Goal: Task Accomplishment & Management: Manage account settings

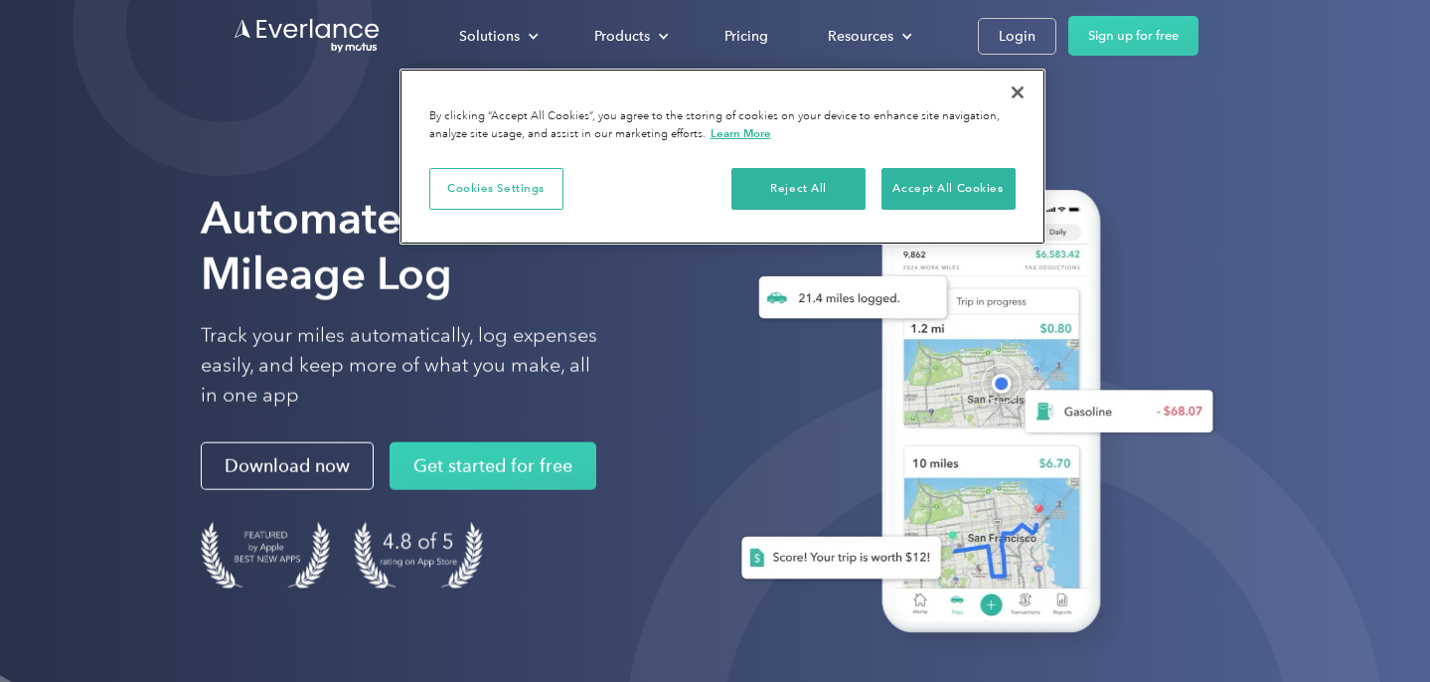
click at [1018, 89] on button "Close" at bounding box center [1018, 93] width 44 height 44
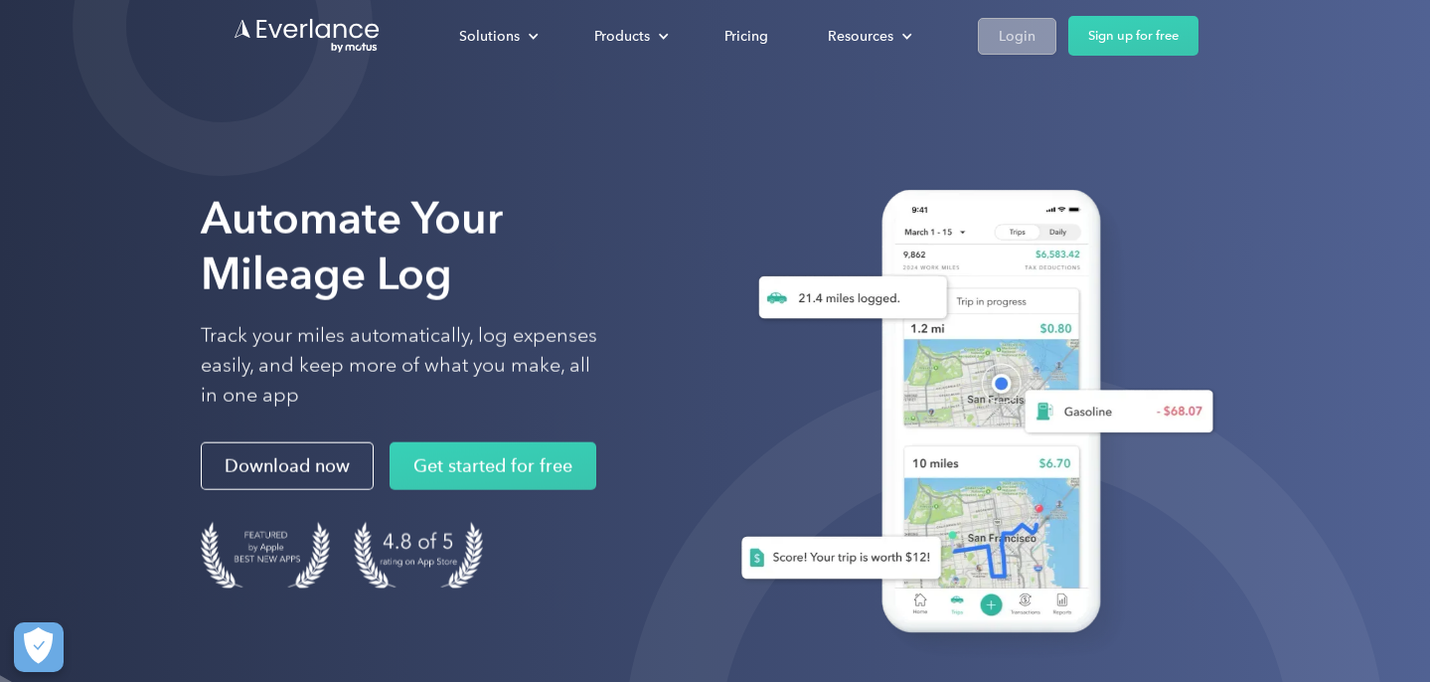
click at [1021, 34] on div "Login" at bounding box center [1017, 36] width 37 height 25
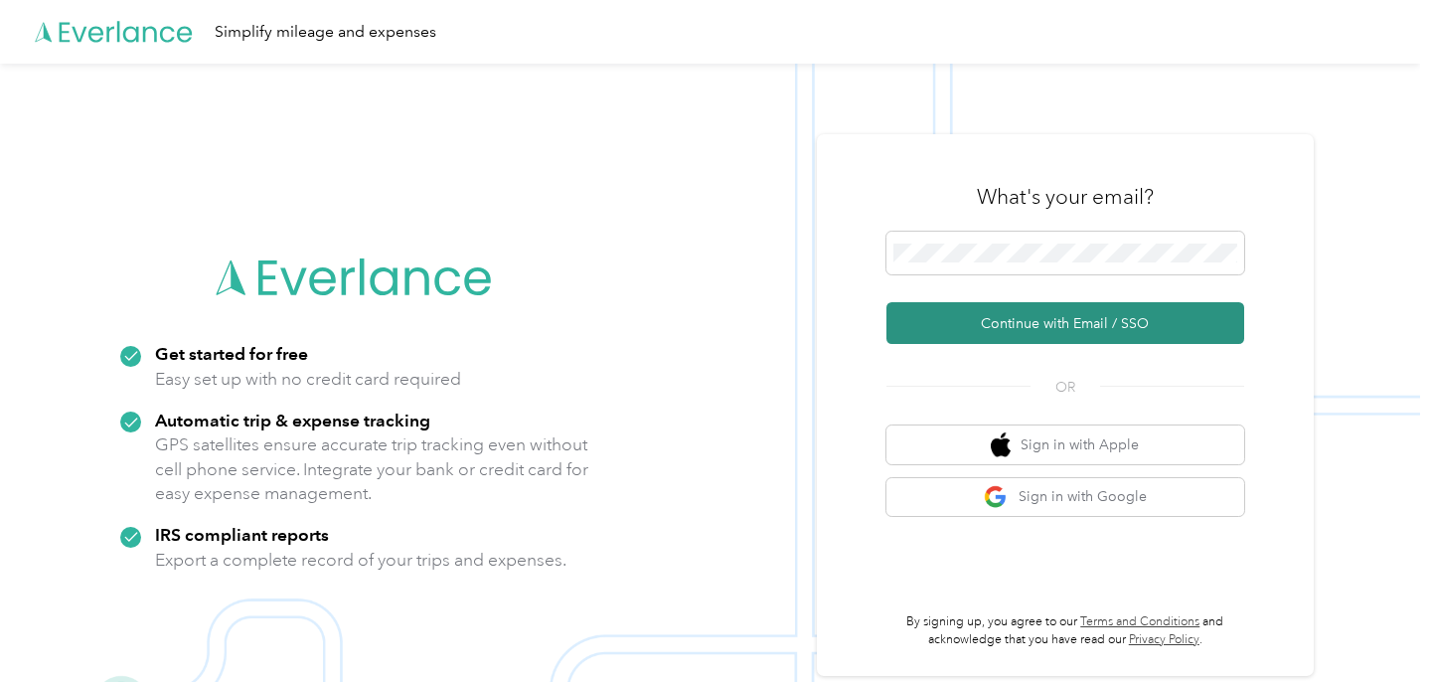
click at [1048, 323] on button "Continue with Email / SSO" at bounding box center [1066, 323] width 358 height 42
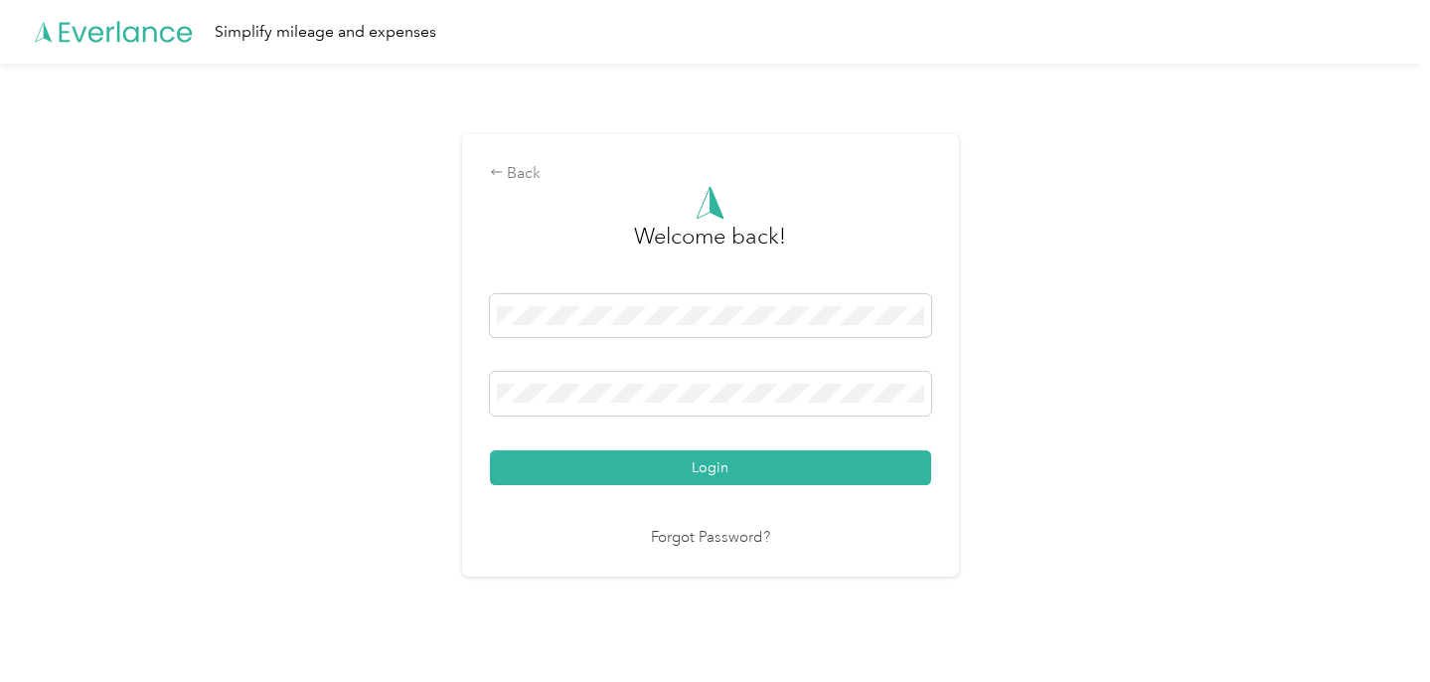
click at [715, 466] on button "Login" at bounding box center [710, 467] width 441 height 35
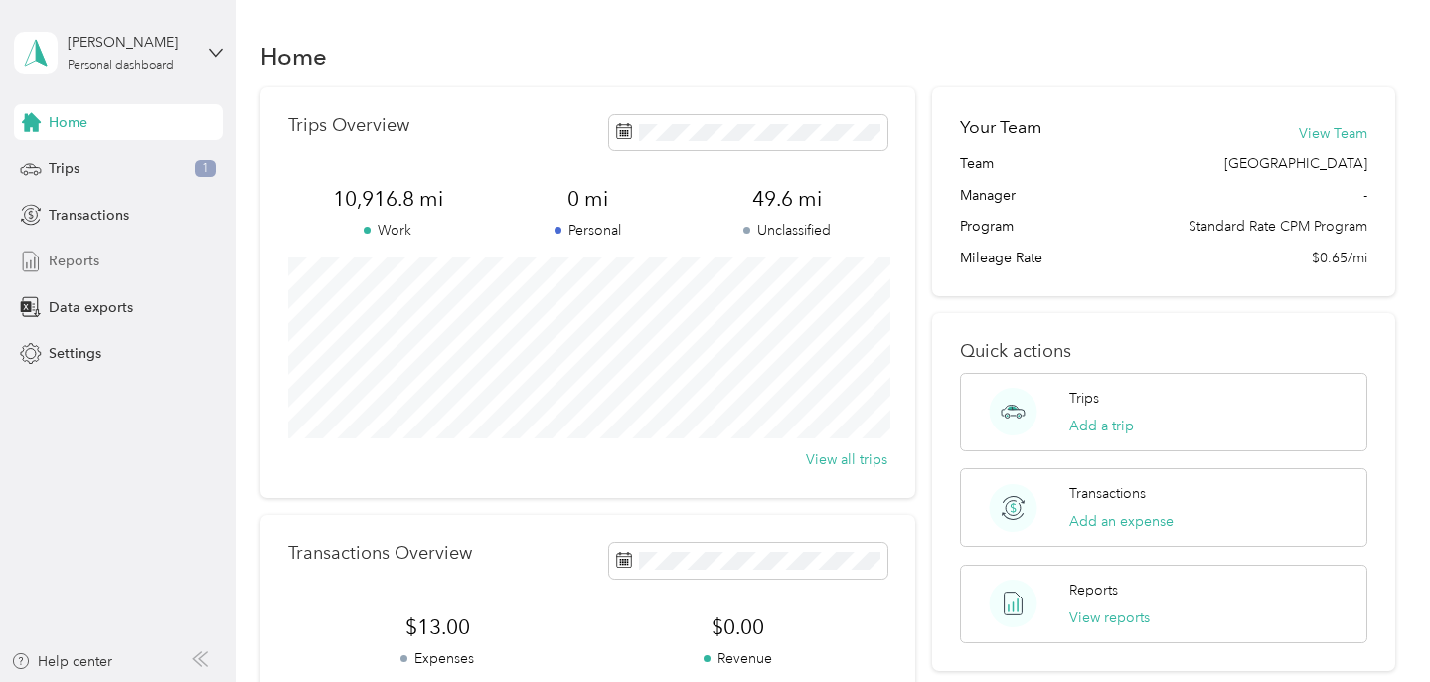
click at [74, 266] on span "Reports" at bounding box center [74, 260] width 51 height 21
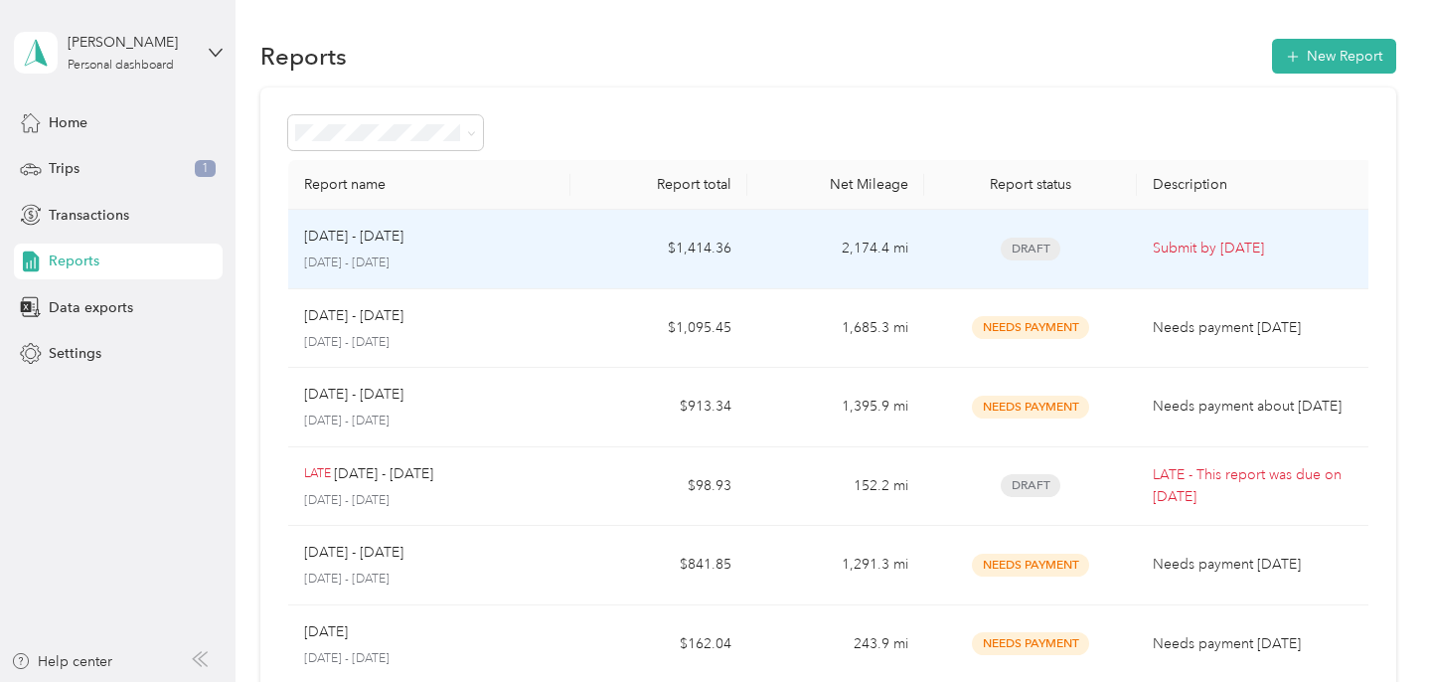
click at [528, 246] on div "Aug 1 - 31, 2025" at bounding box center [429, 237] width 251 height 22
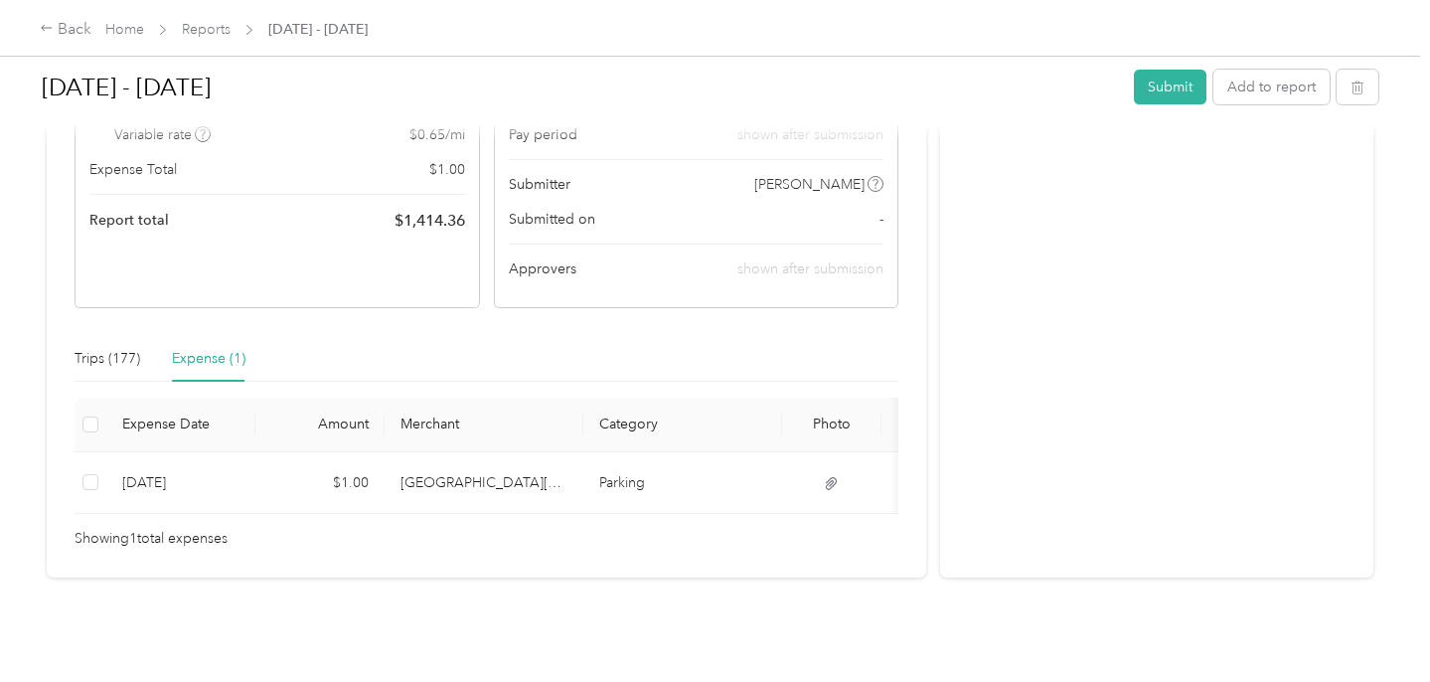
scroll to position [312, 0]
click at [103, 348] on div "Trips (177)" at bounding box center [108, 359] width 66 height 22
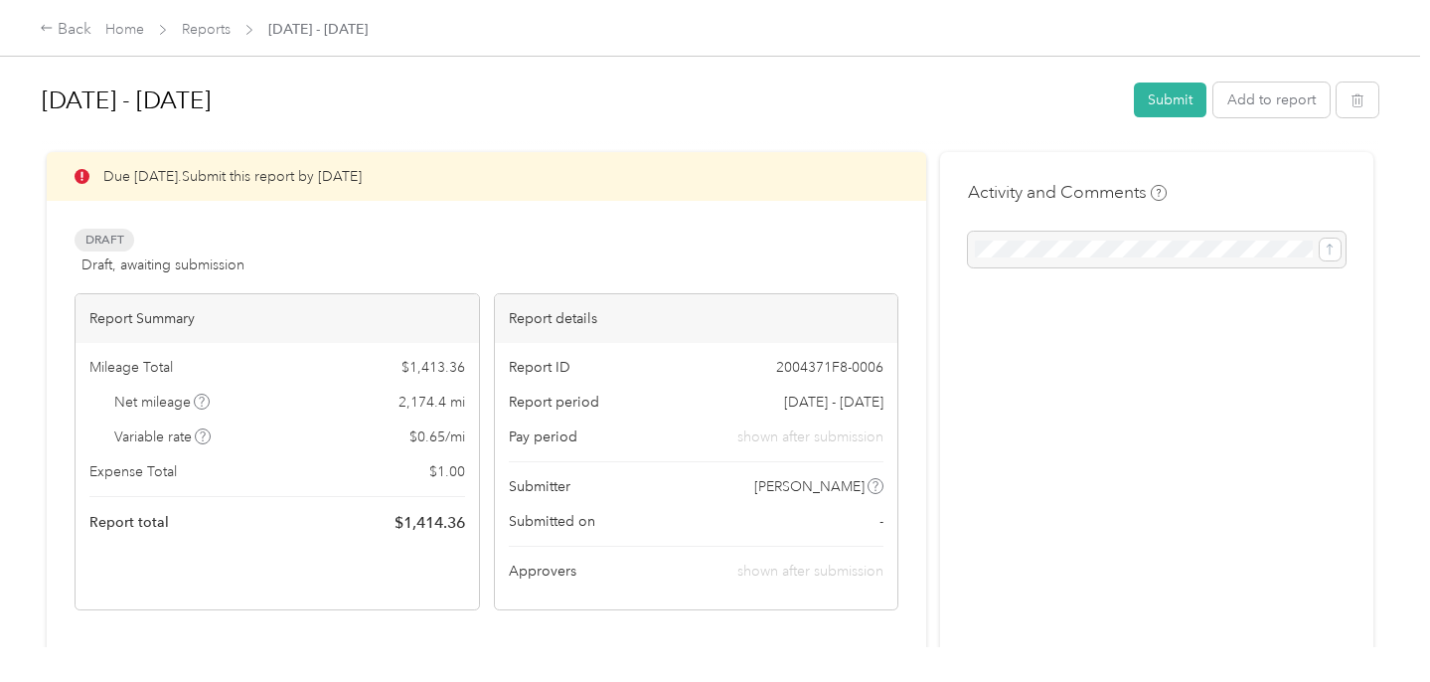
scroll to position [503, 0]
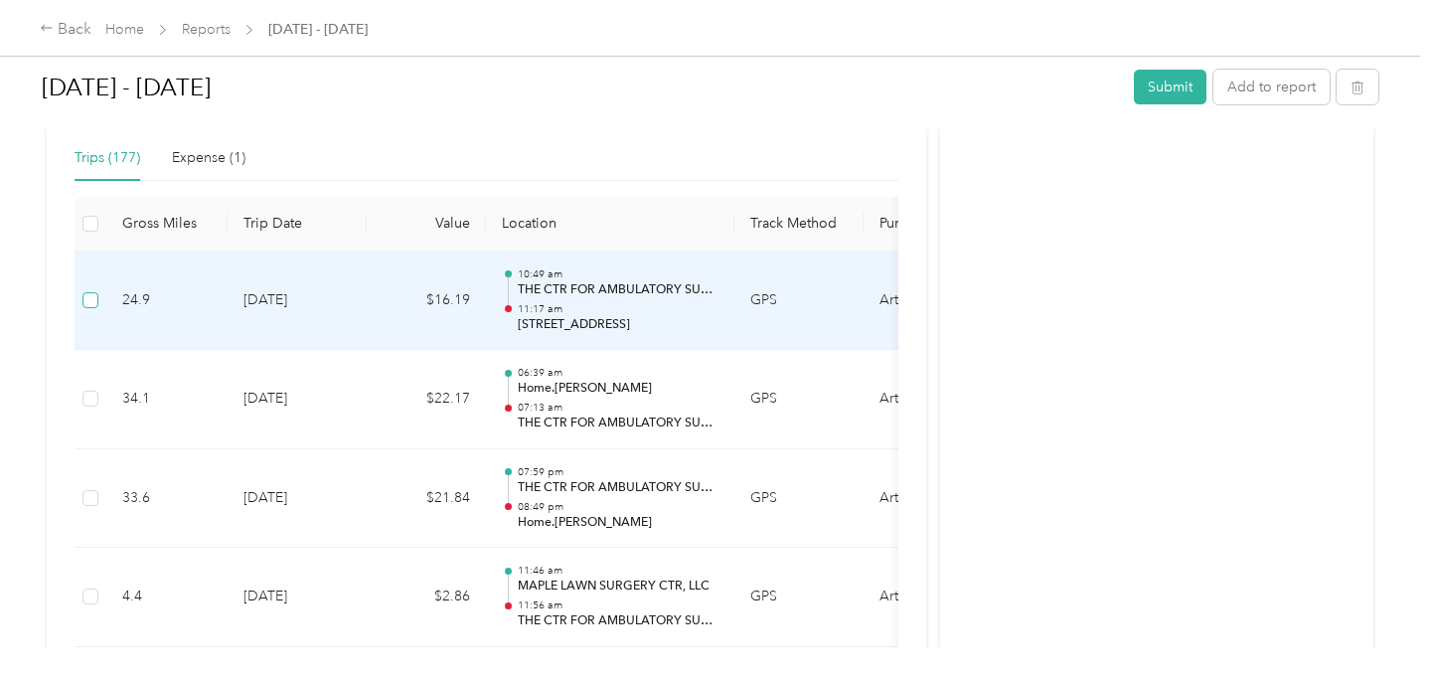
click at [94, 300] on span at bounding box center [91, 300] width 16 height 16
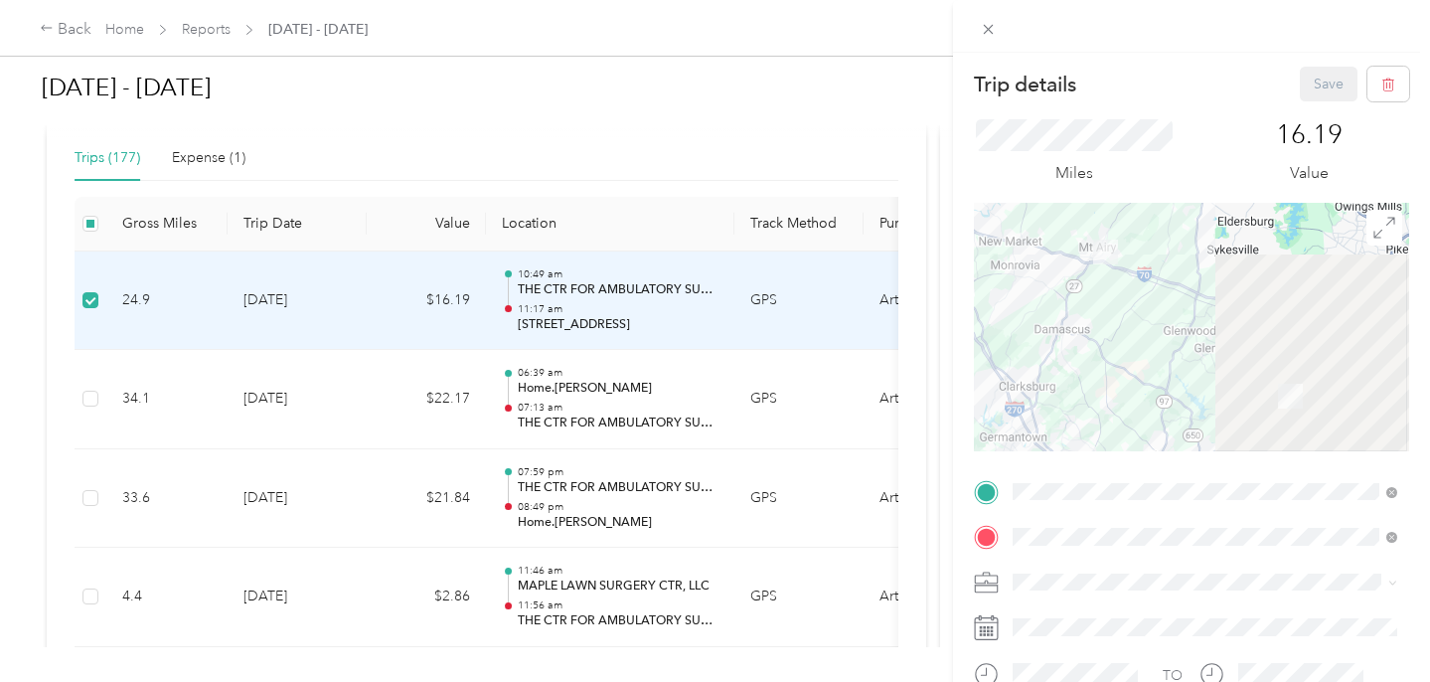
click at [93, 300] on div "Trip details Save This trip cannot be edited because it is either under review,…" at bounding box center [715, 341] width 1430 height 682
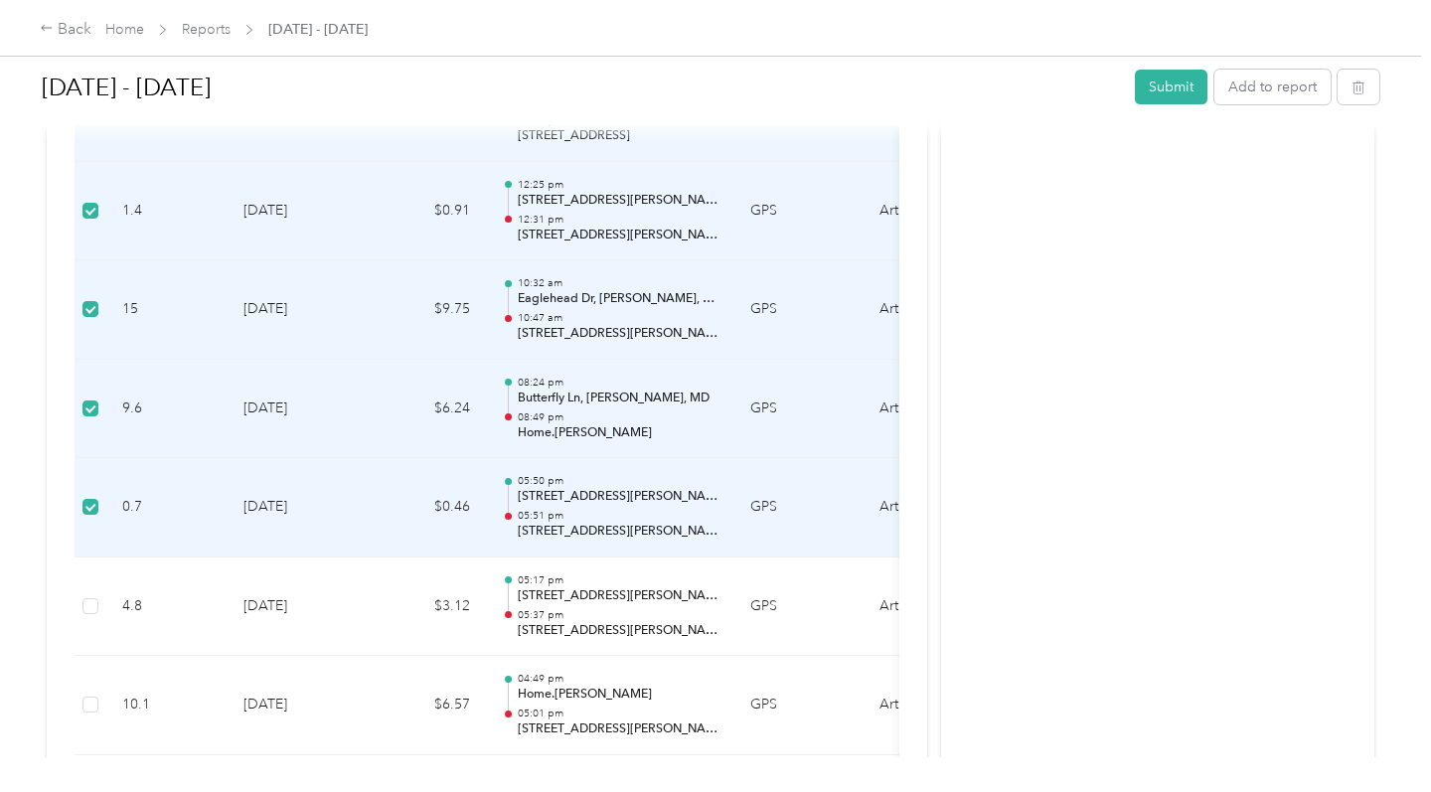
scroll to position [3234, 0]
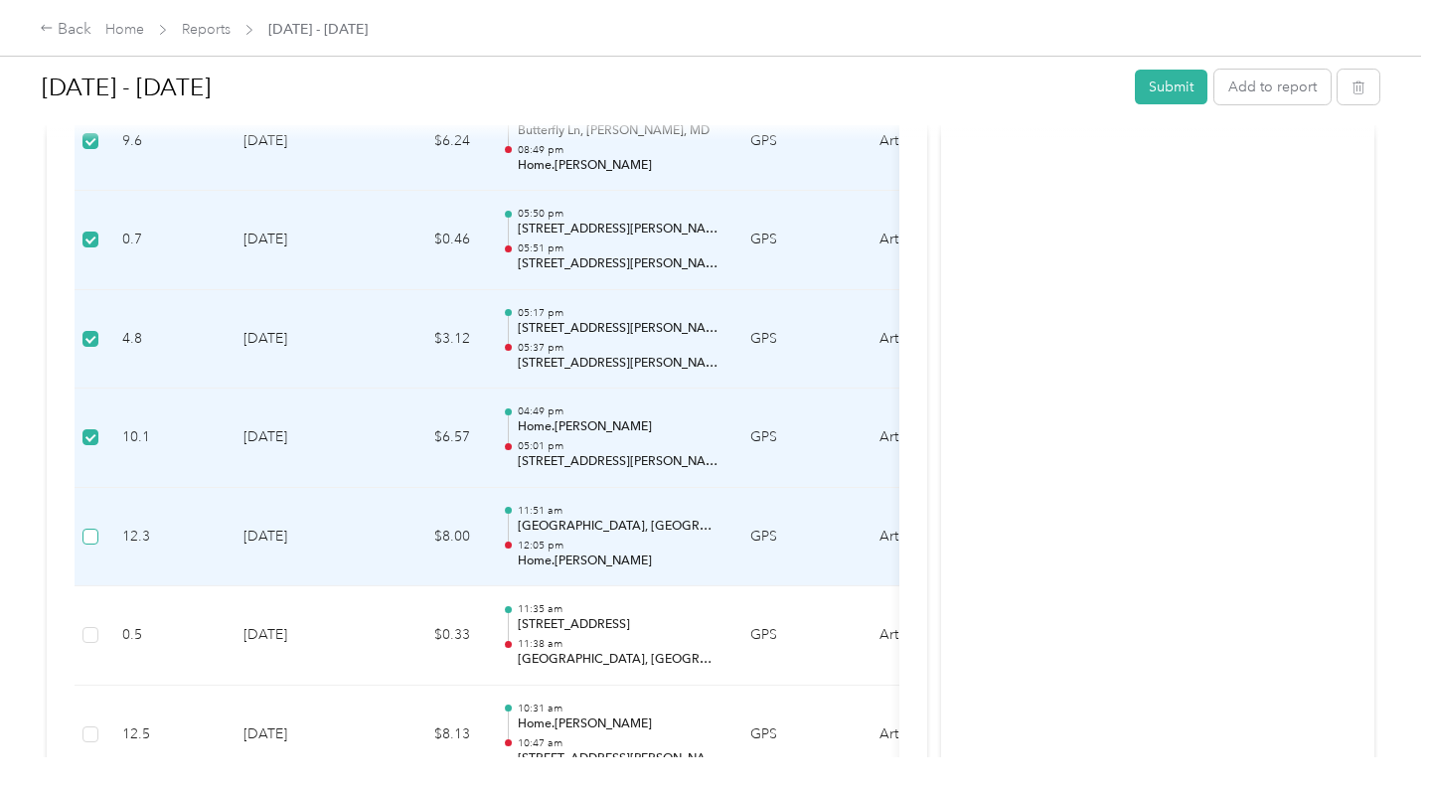
click at [88, 529] on span at bounding box center [91, 537] width 16 height 16
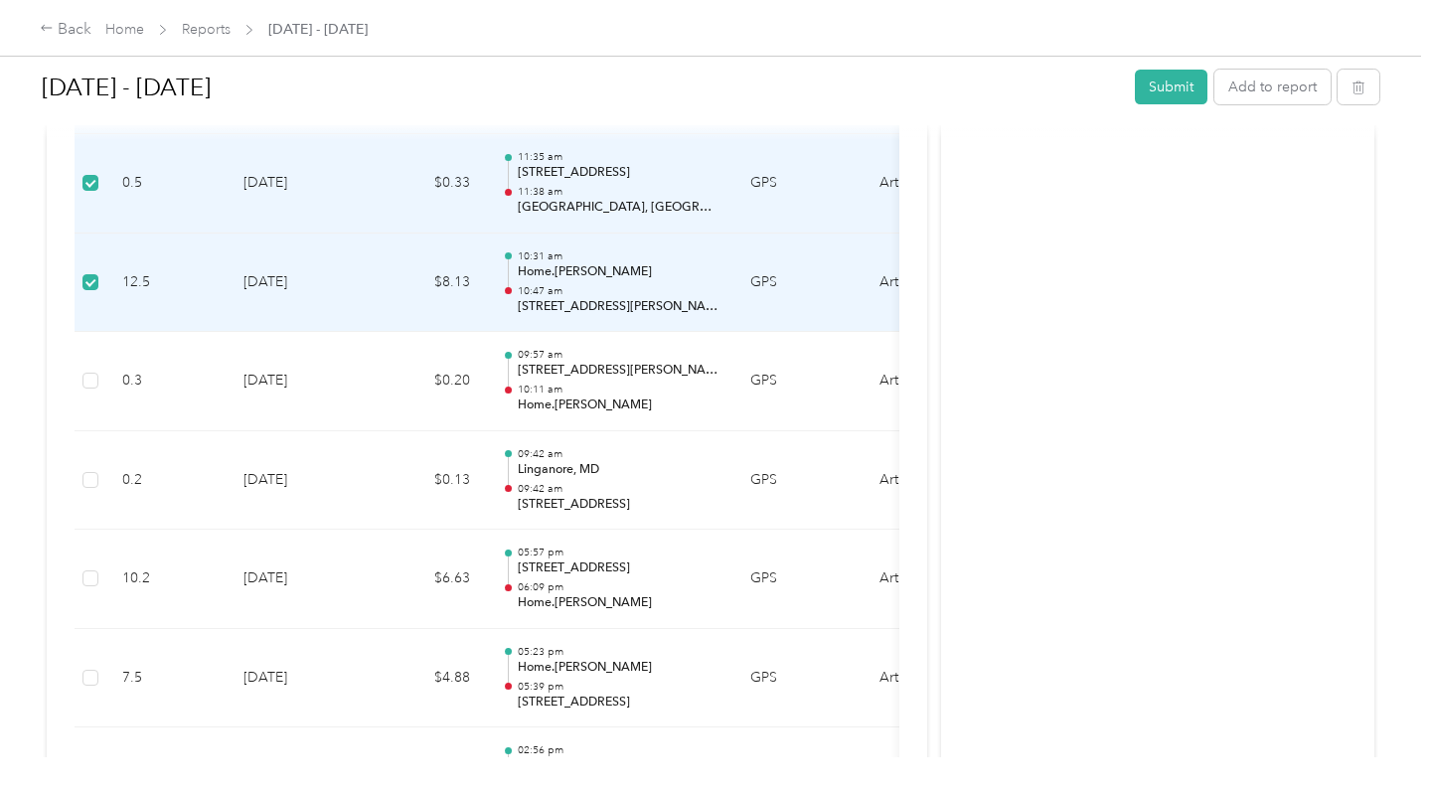
scroll to position [3812, 0]
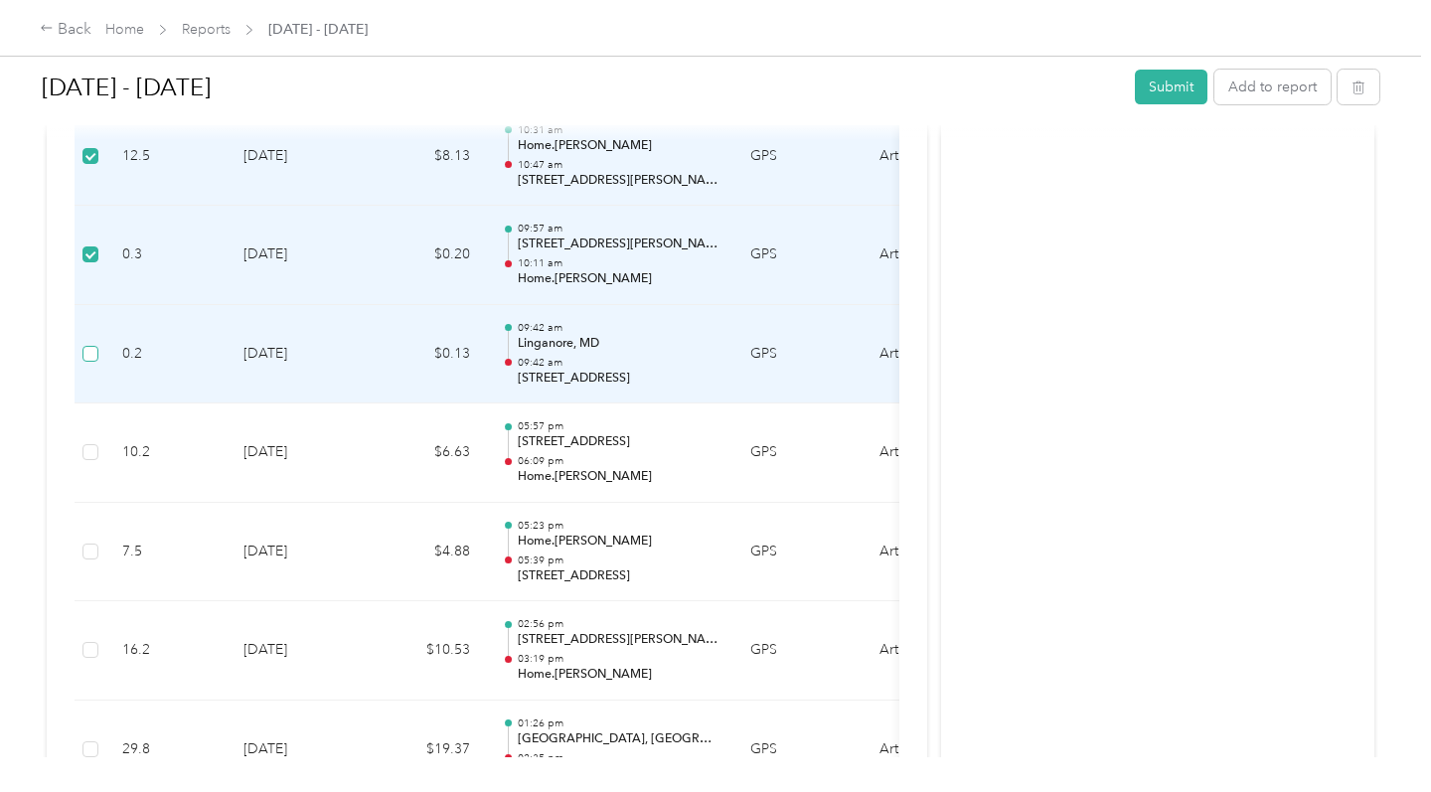
click at [88, 343] on label at bounding box center [91, 354] width 16 height 22
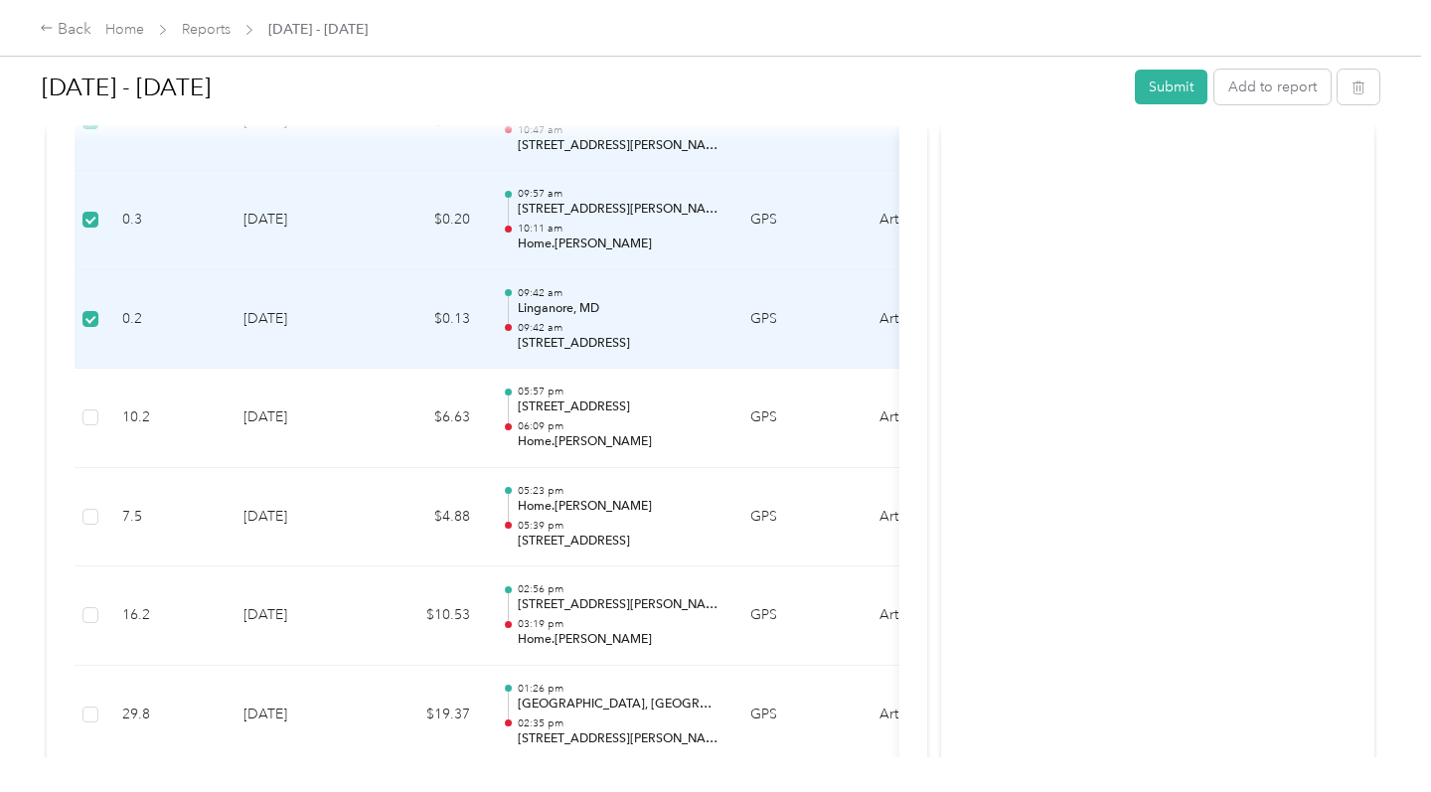
scroll to position [3855, 0]
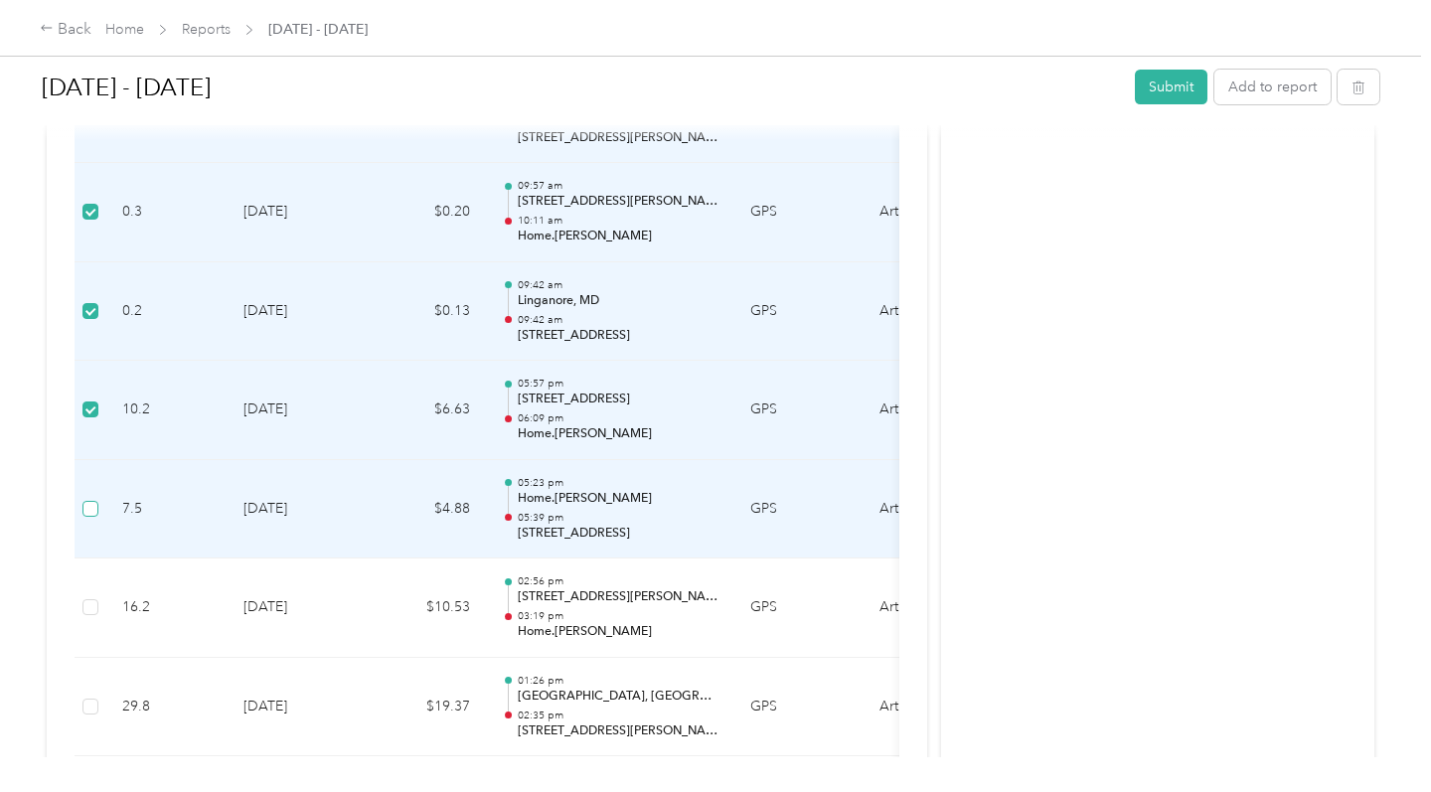
click at [96, 501] on span at bounding box center [91, 509] width 16 height 16
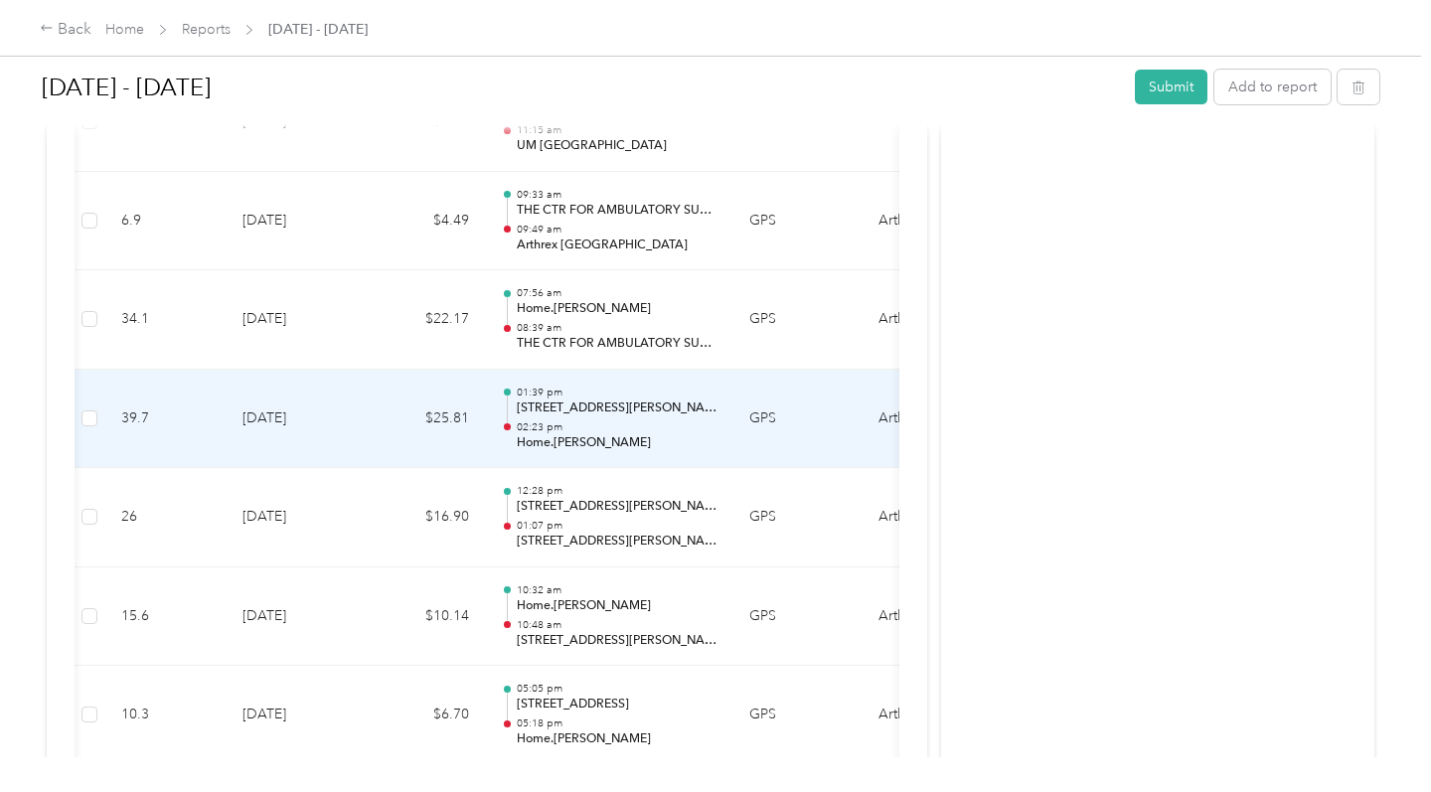
scroll to position [7903, 0]
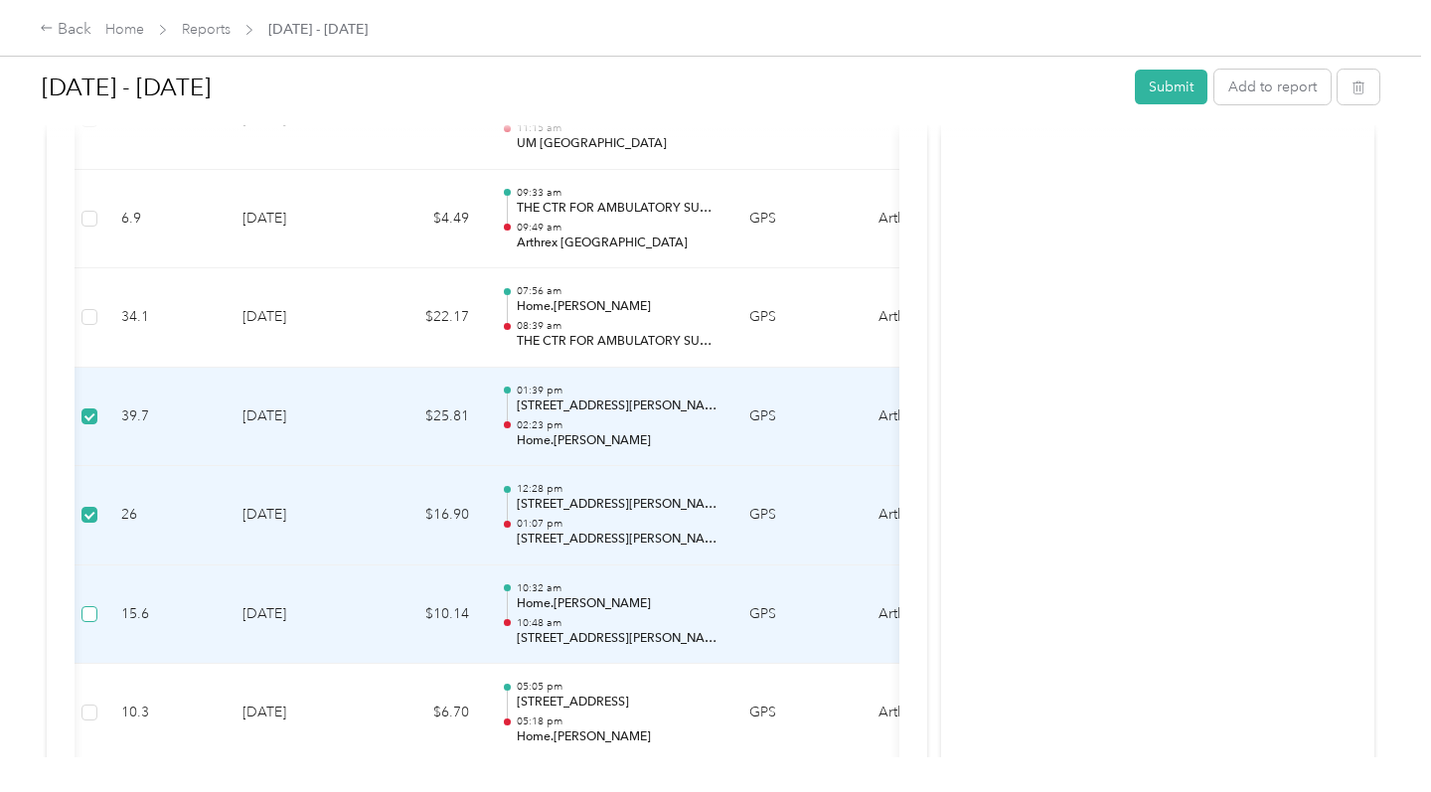
click at [93, 606] on span at bounding box center [90, 614] width 16 height 16
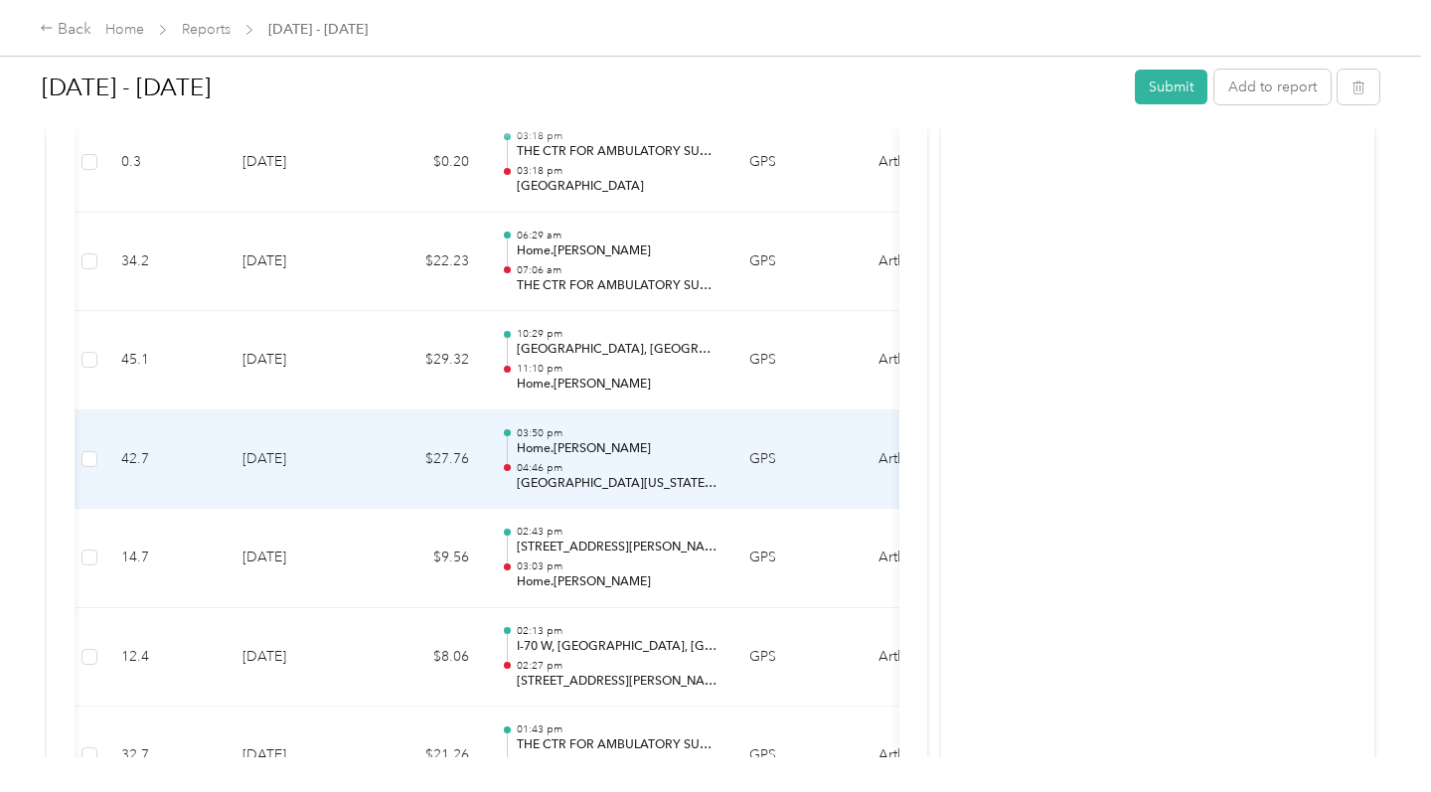
scroll to position [10512, 0]
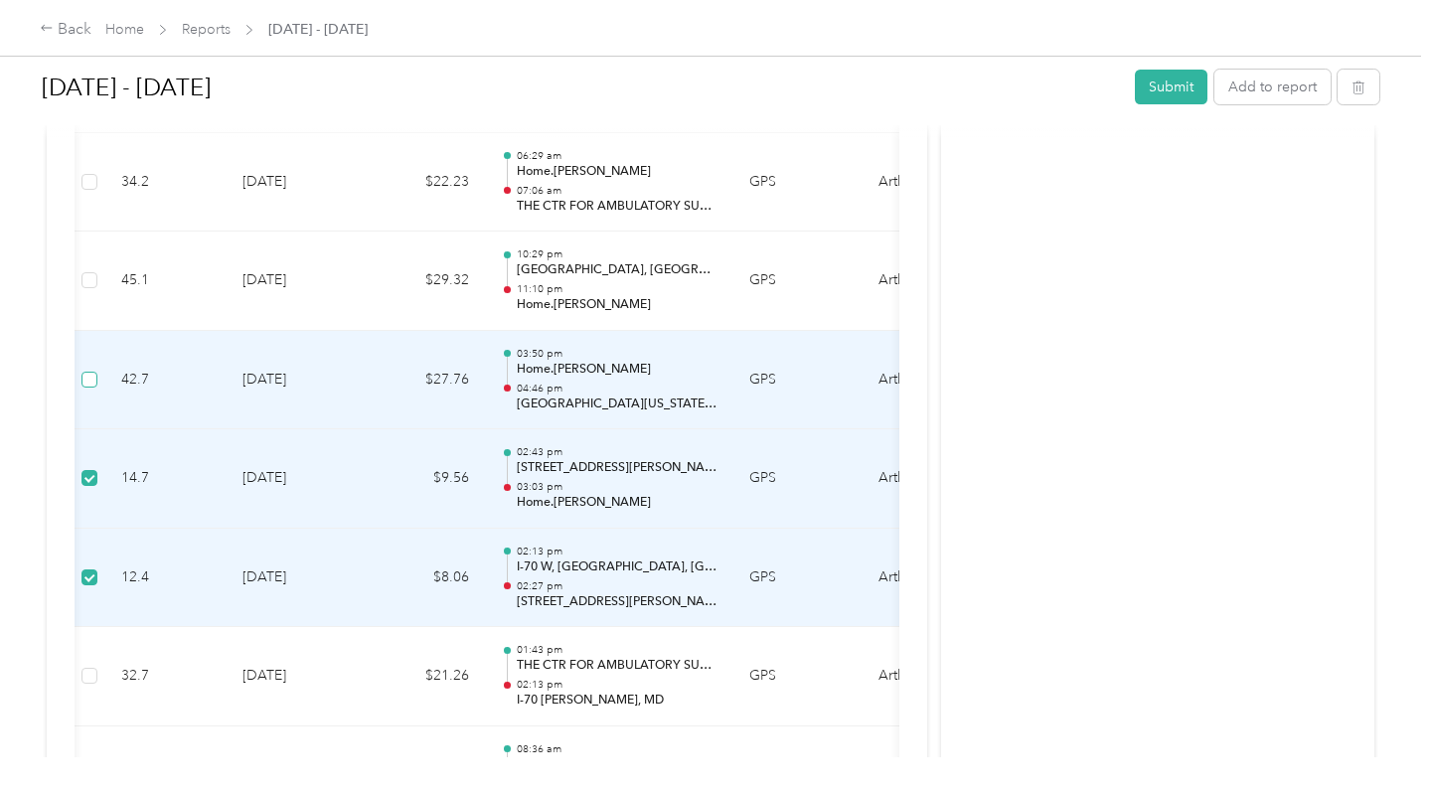
click at [94, 372] on span at bounding box center [90, 380] width 16 height 16
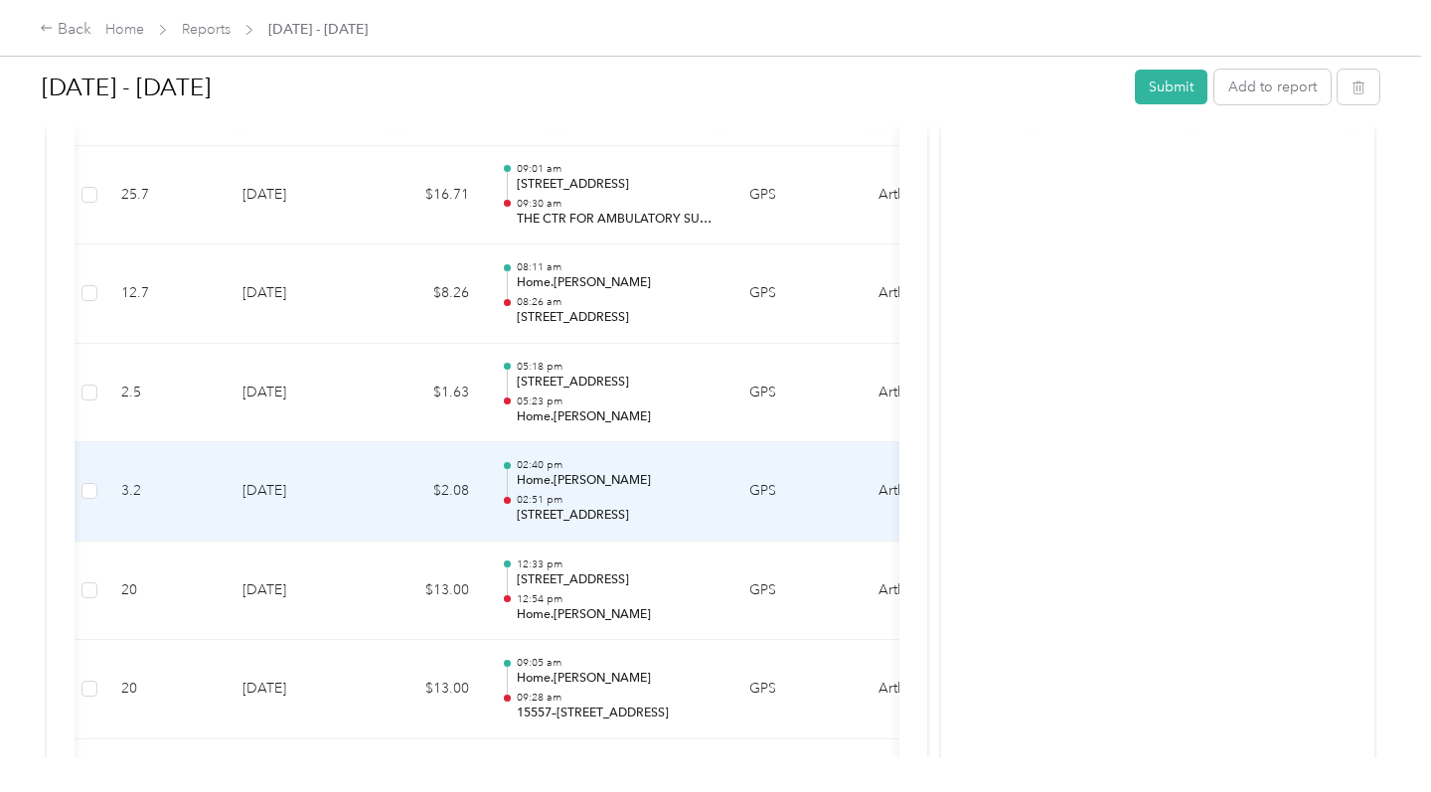
scroll to position [11452, 0]
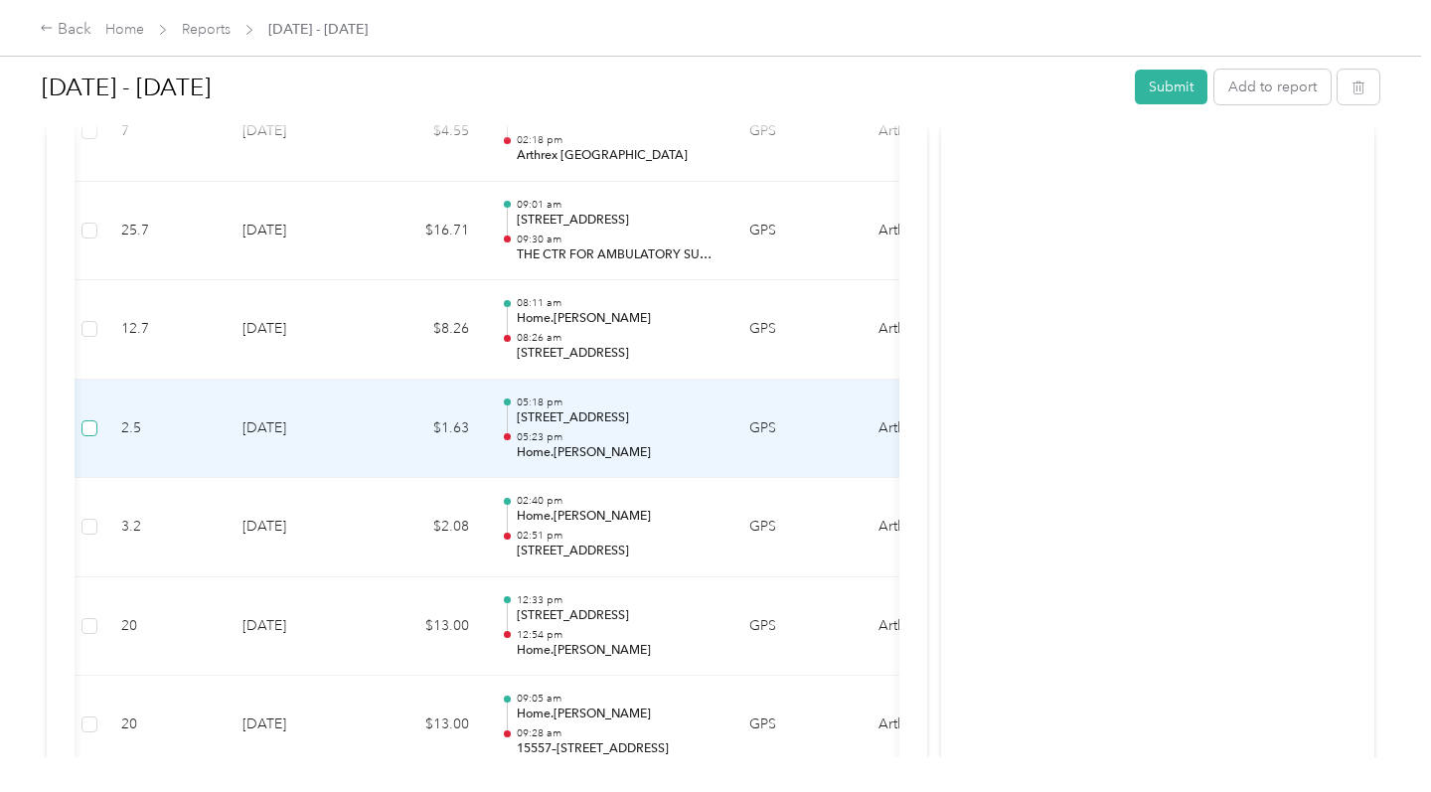
click at [93, 420] on span at bounding box center [90, 428] width 16 height 16
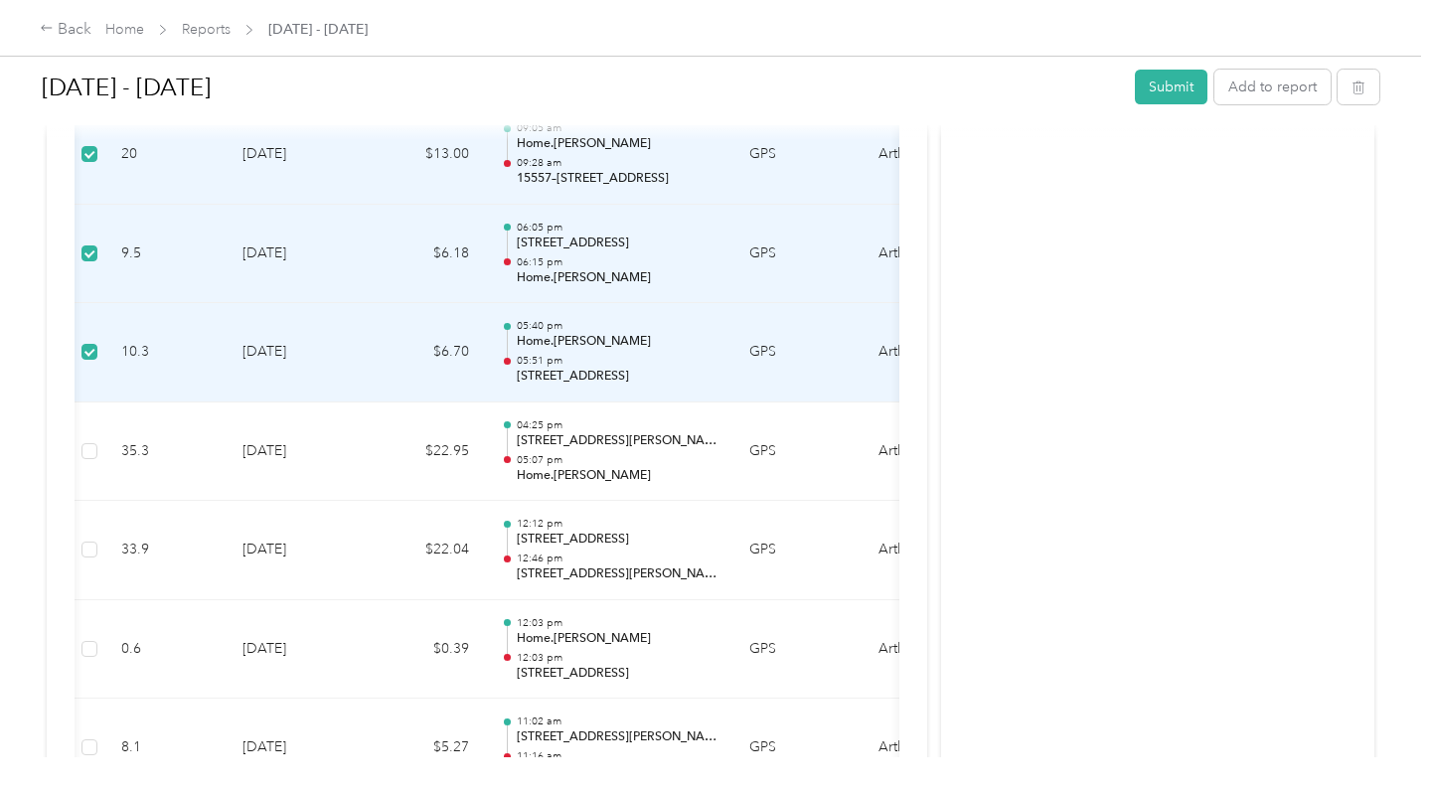
scroll to position [12039, 0]
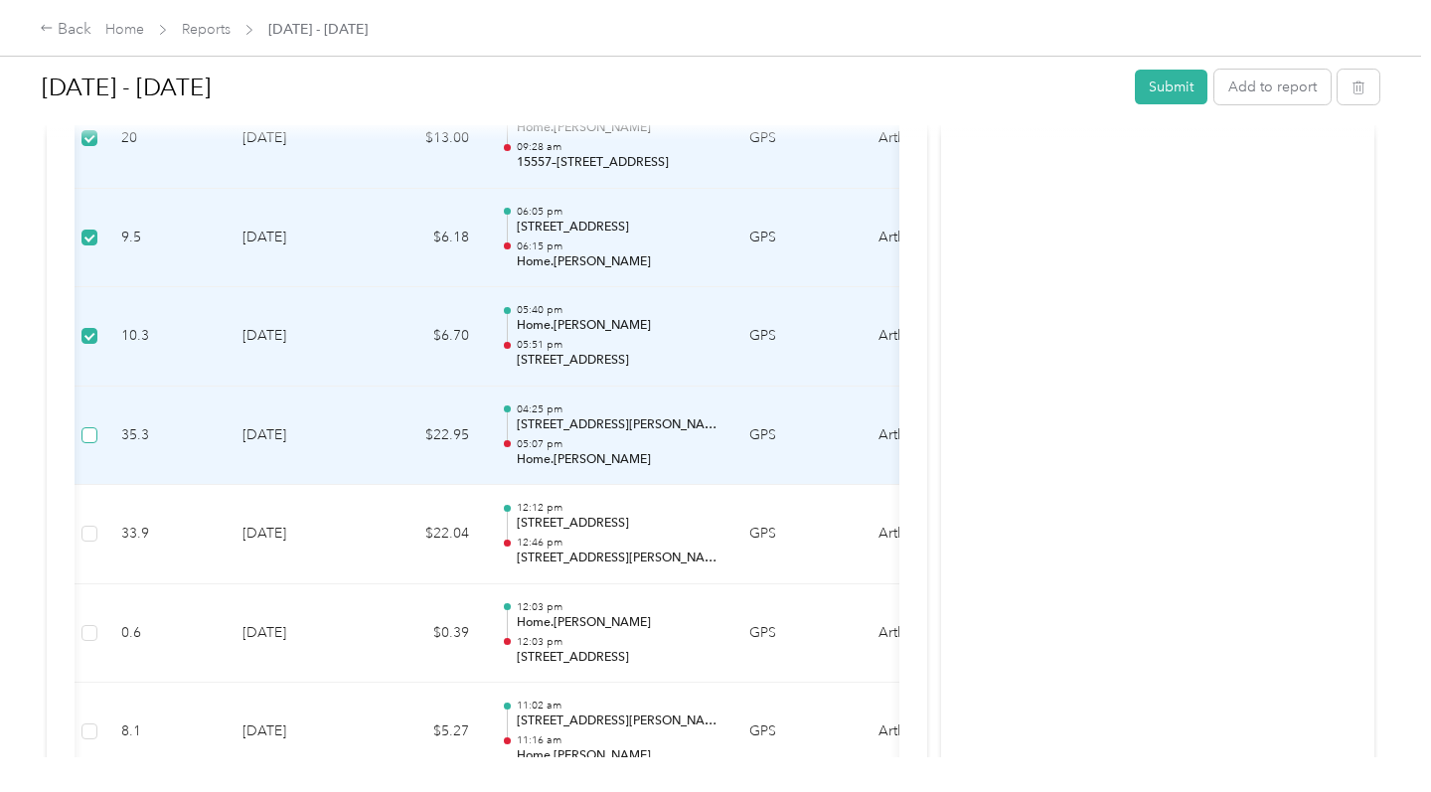
click at [93, 427] on span at bounding box center [90, 435] width 16 height 16
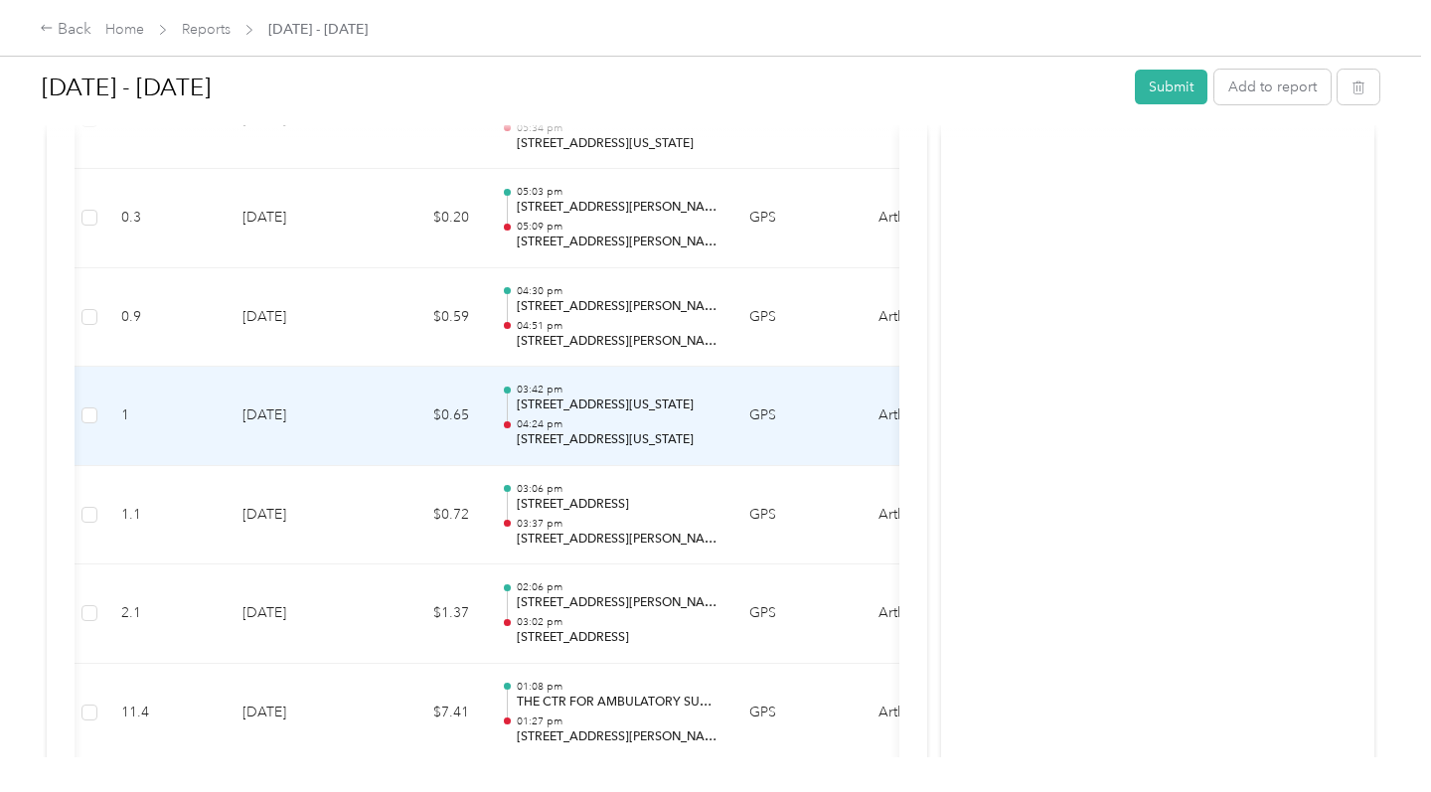
scroll to position [13147, 0]
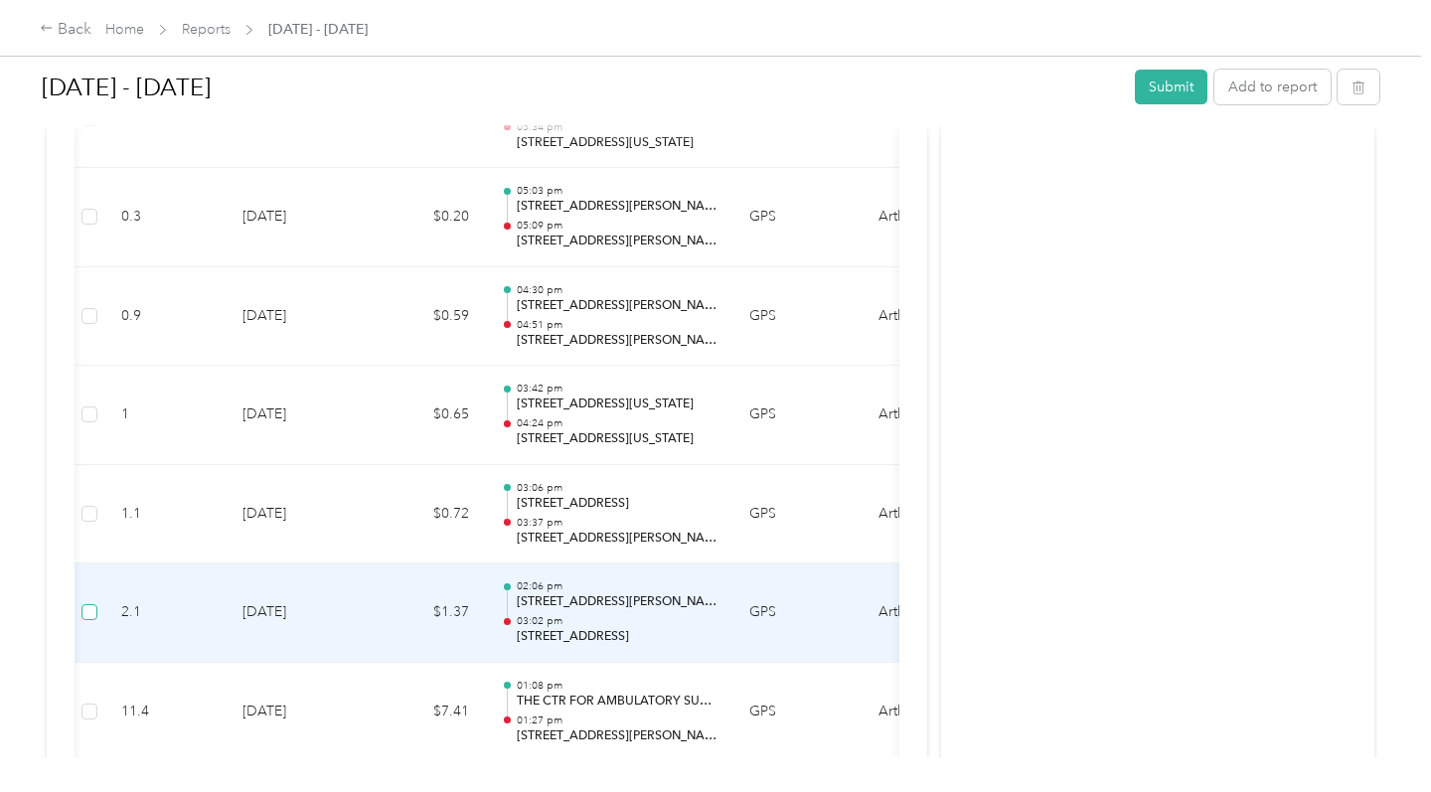
click at [93, 604] on span at bounding box center [90, 612] width 16 height 16
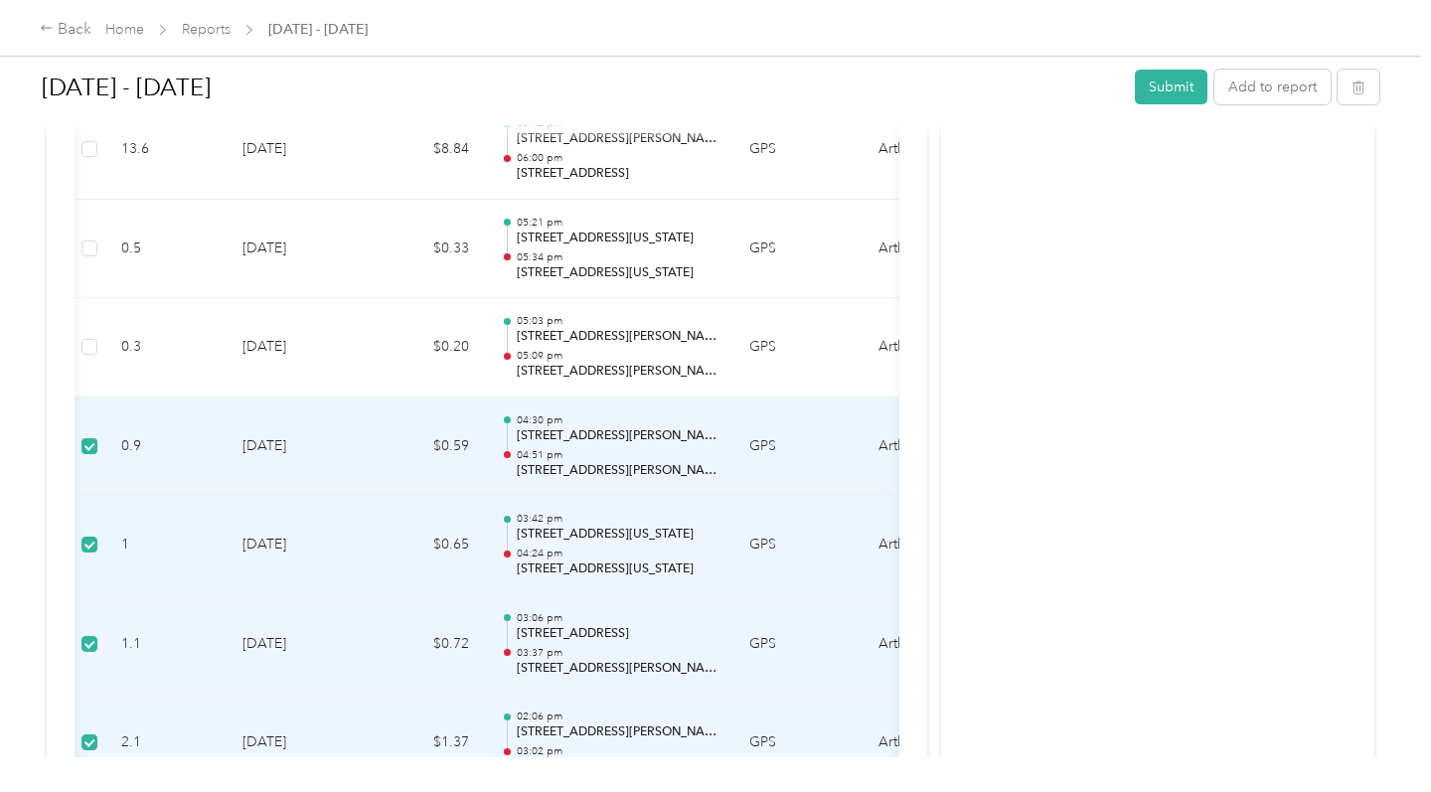
scroll to position [12923, 0]
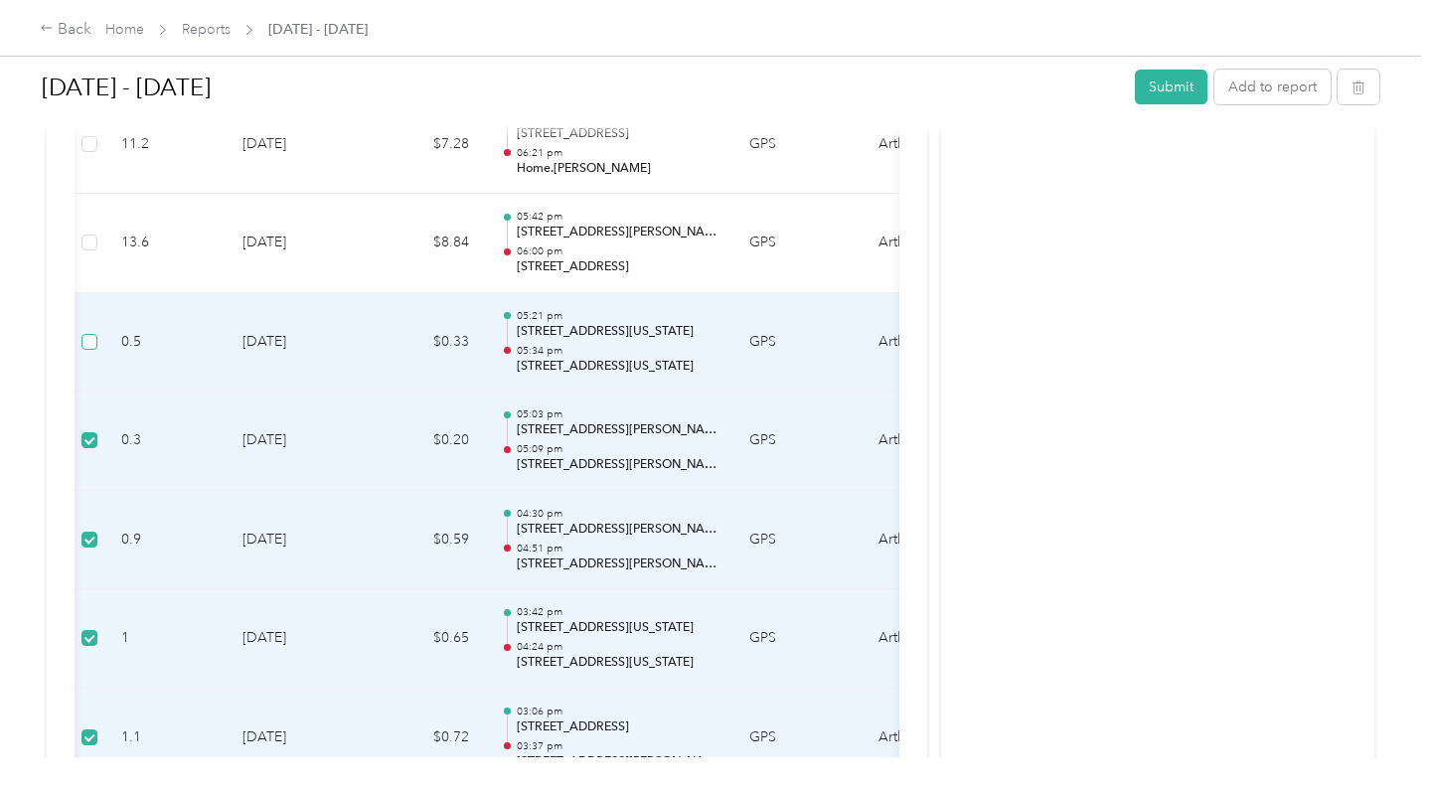
click at [96, 334] on span at bounding box center [90, 342] width 16 height 16
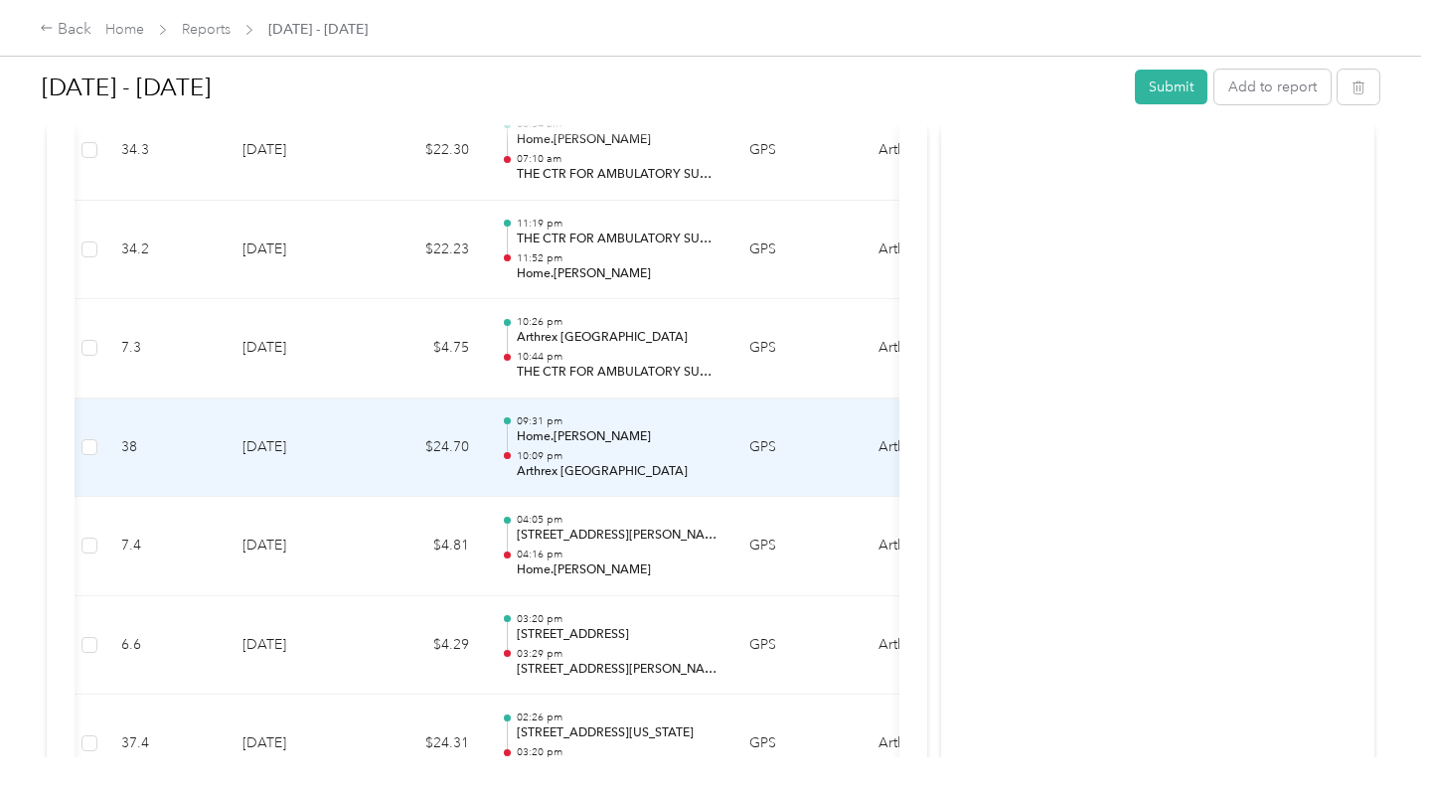
scroll to position [14016, 0]
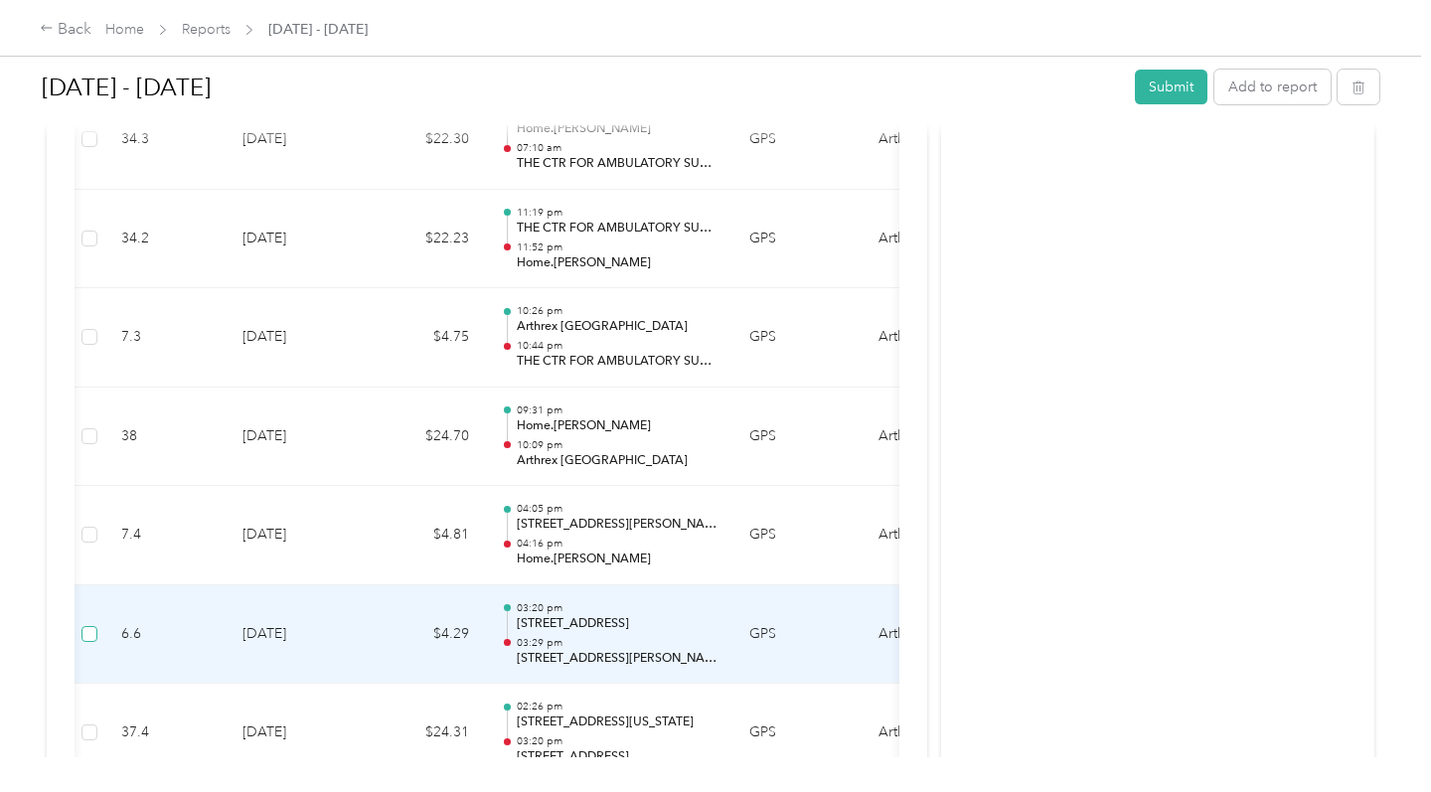
click at [95, 626] on span at bounding box center [90, 634] width 16 height 16
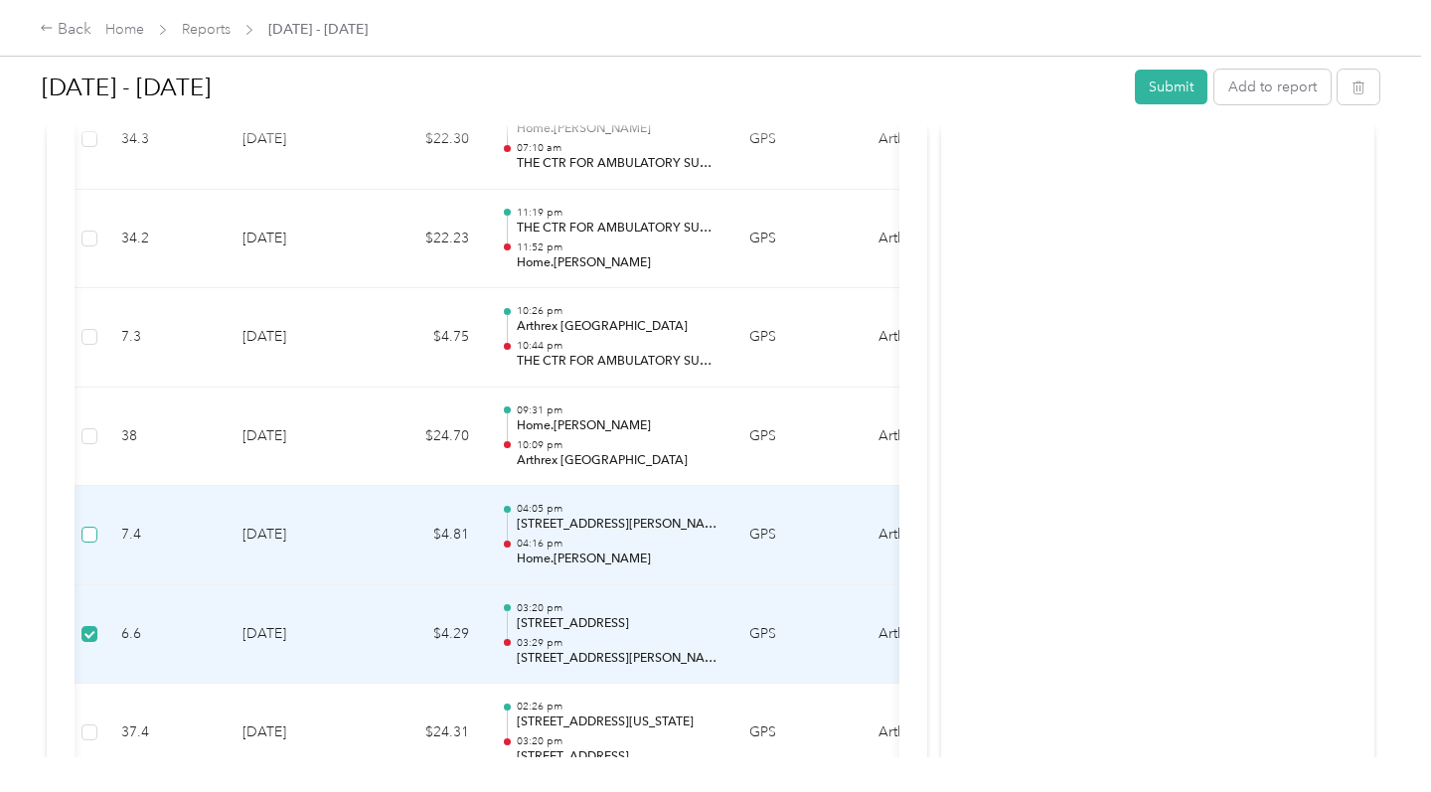
click at [94, 527] on span at bounding box center [90, 535] width 16 height 16
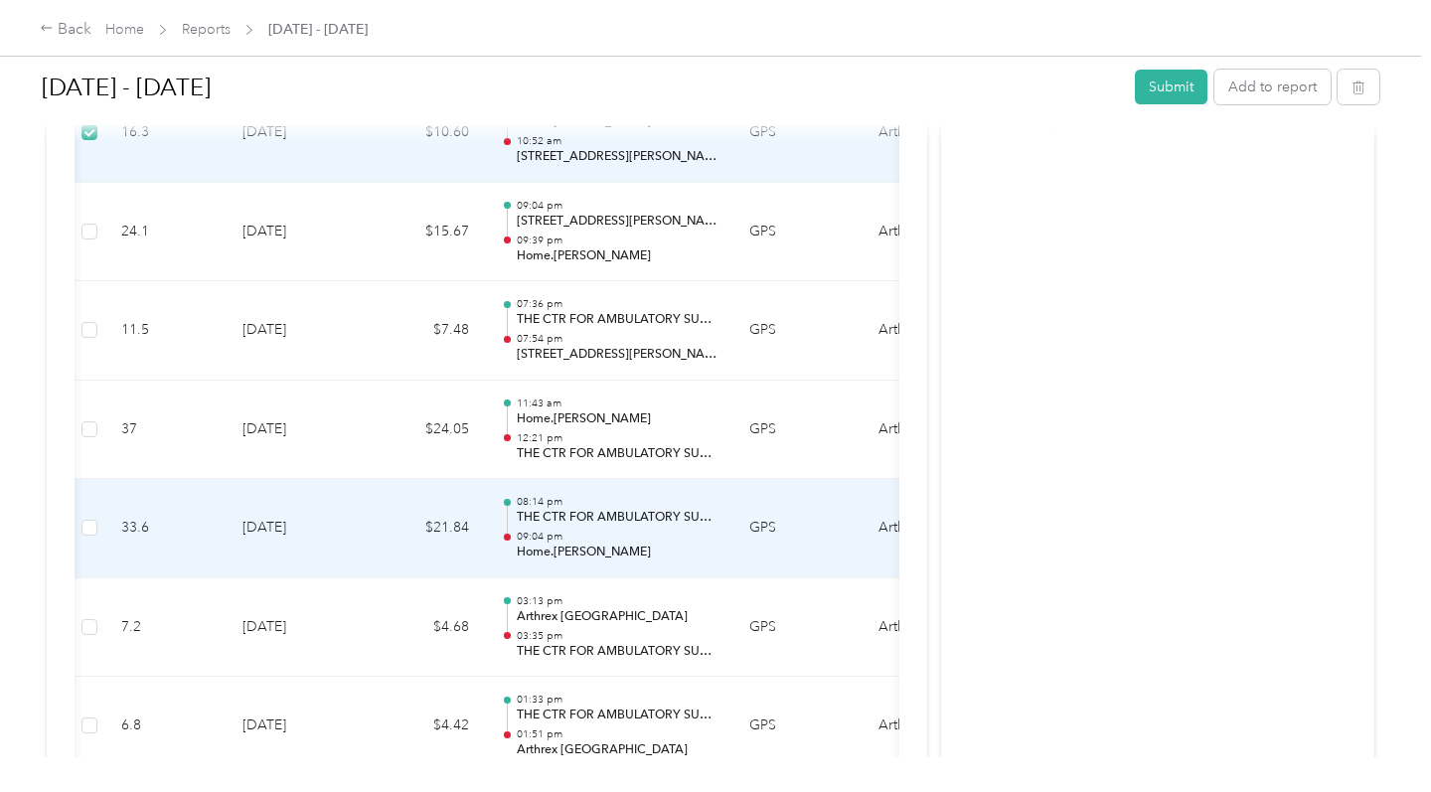
scroll to position [17390, 0]
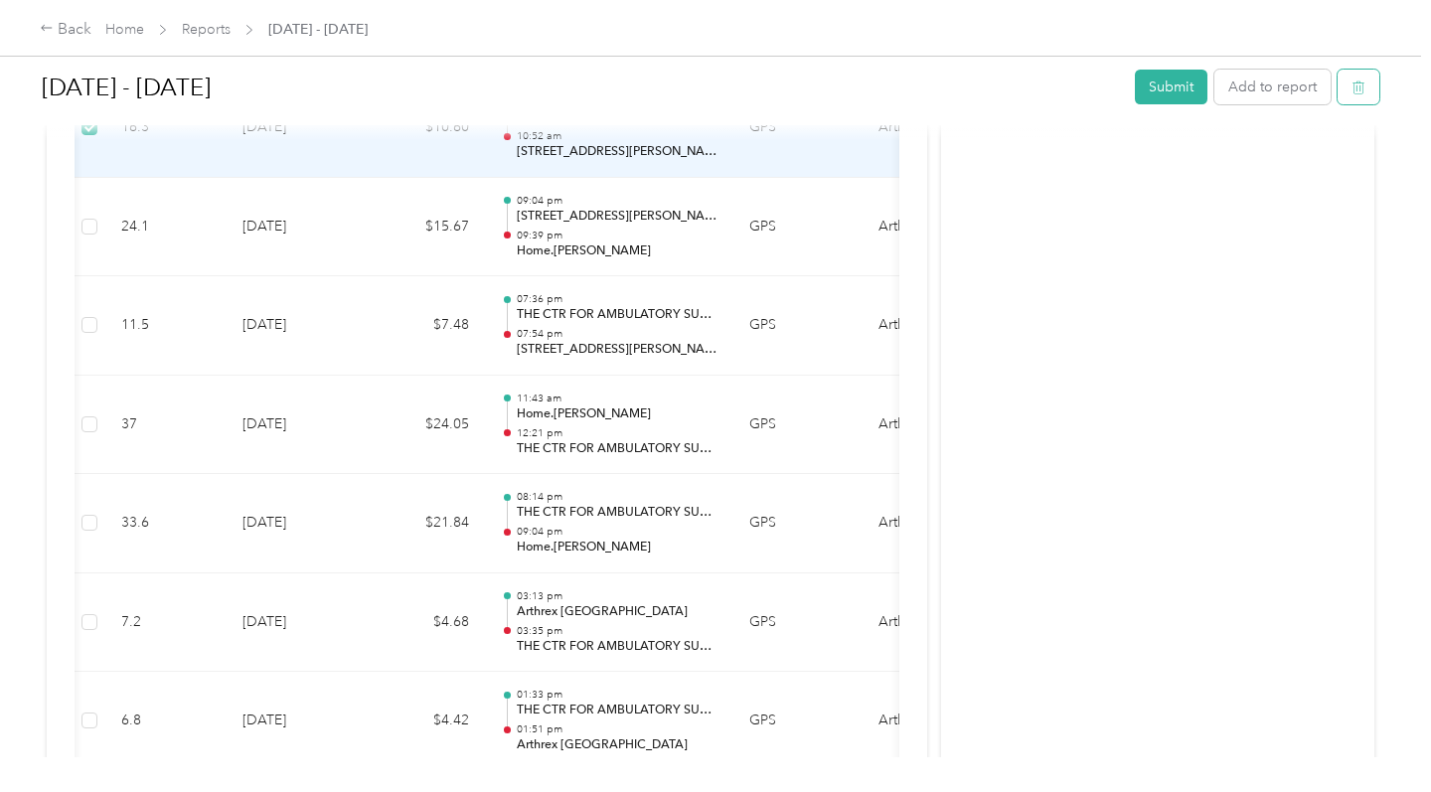
click at [1373, 93] on button "button" at bounding box center [1359, 87] width 42 height 35
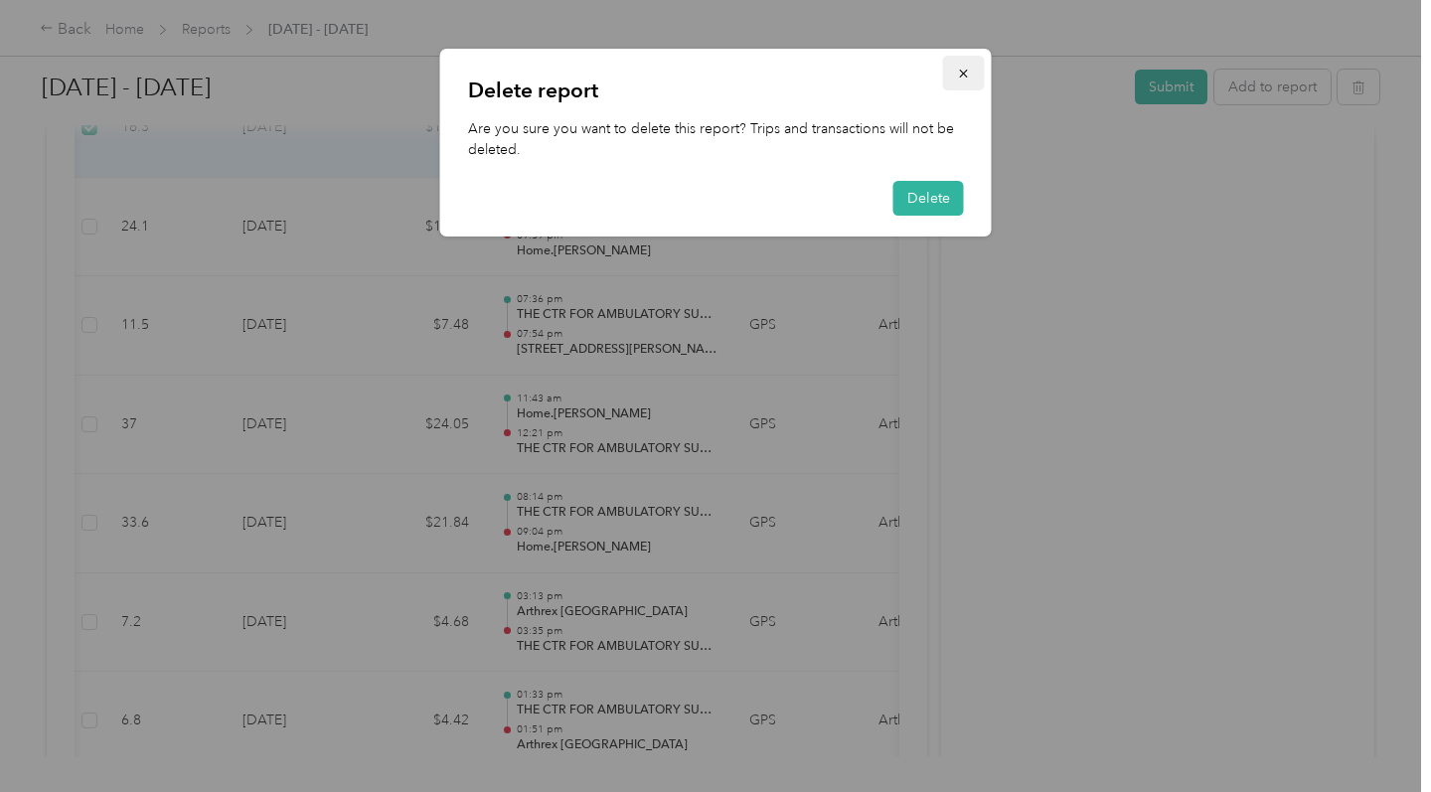
click at [969, 69] on icon "button" at bounding box center [964, 74] width 14 height 14
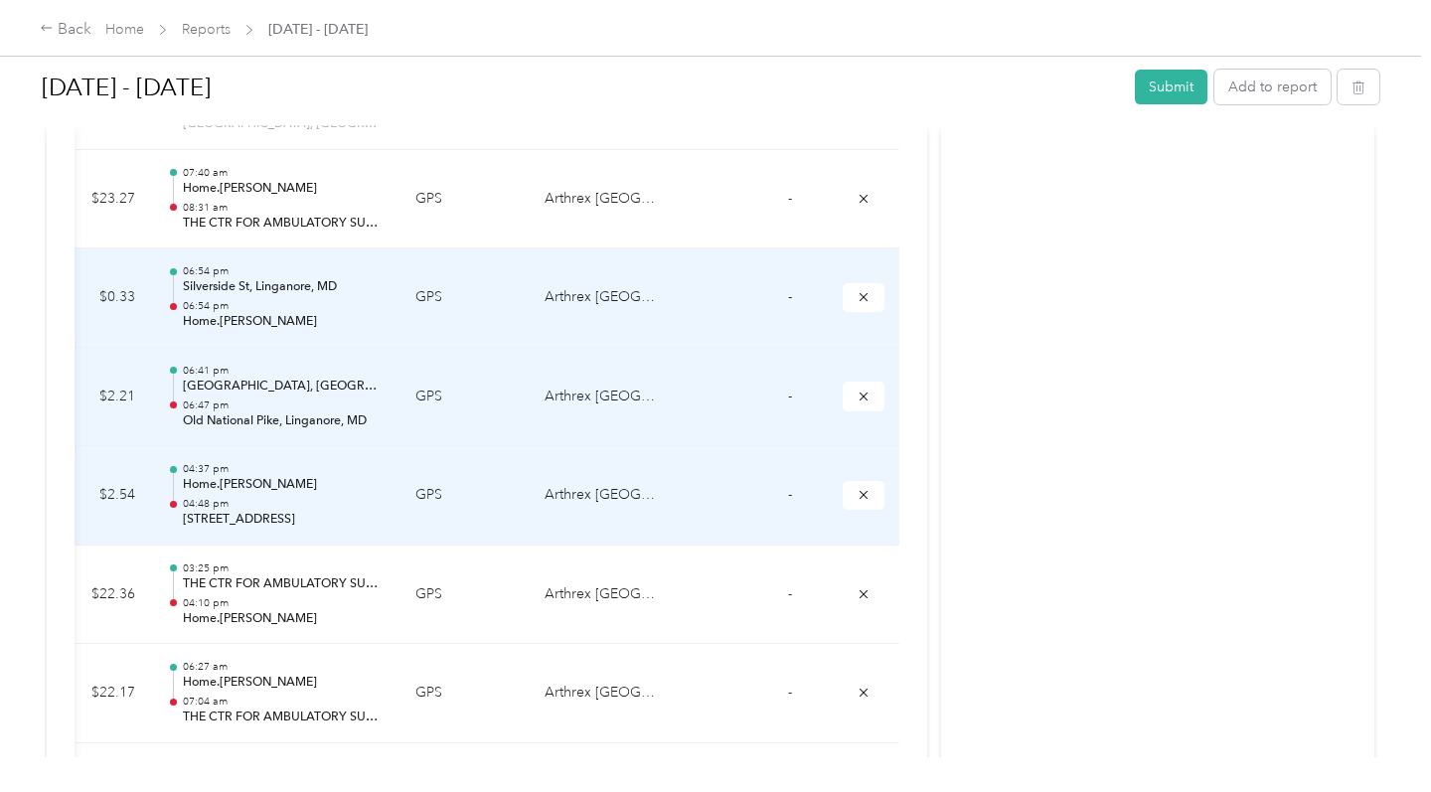
scroll to position [0, 334]
click at [867, 290] on icon "submit" at bounding box center [865, 297] width 14 height 14
click at [866, 290] on icon "submit" at bounding box center [865, 297] width 14 height 14
click at [865, 390] on icon "submit" at bounding box center [865, 397] width 14 height 14
click at [865, 488] on icon "submit" at bounding box center [865, 495] width 14 height 14
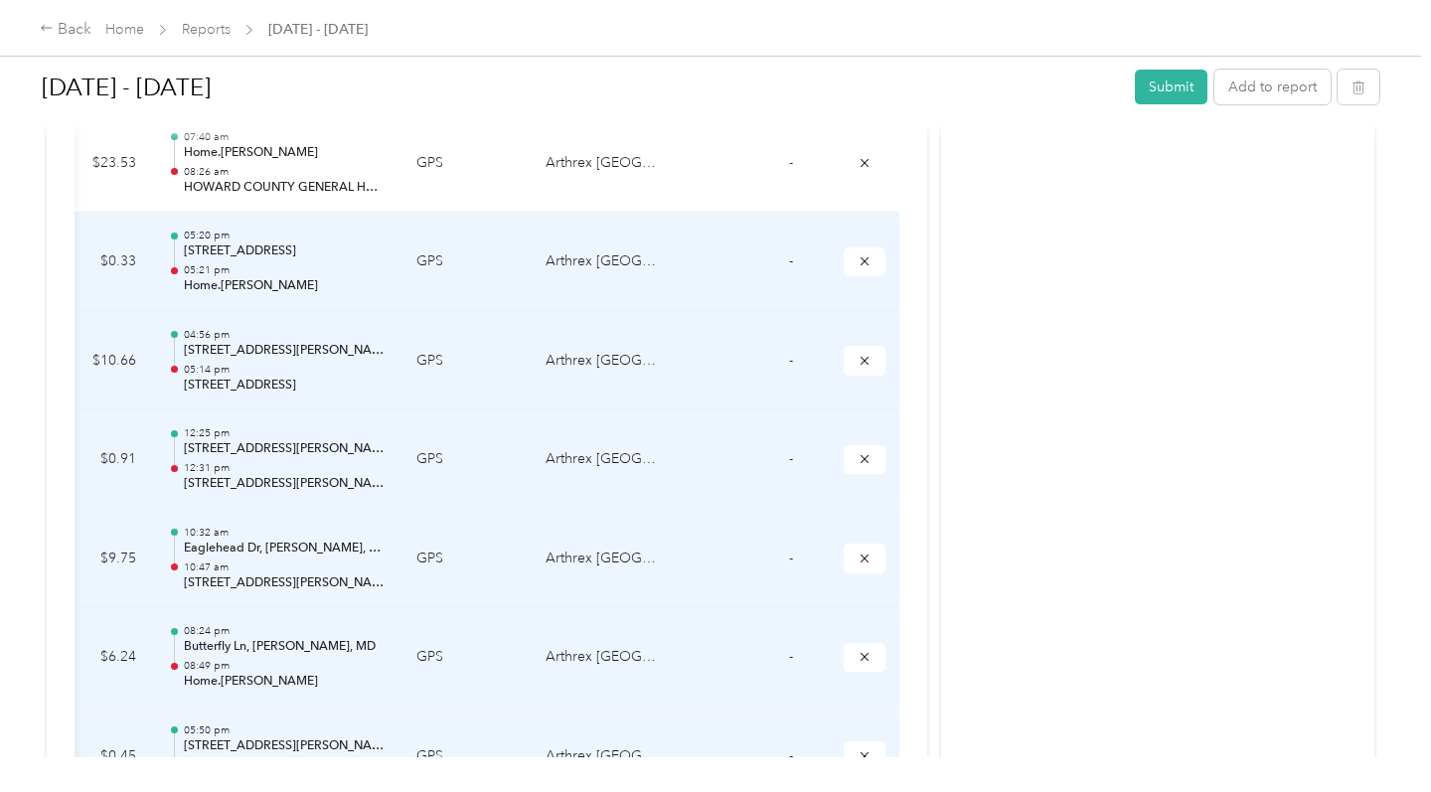
scroll to position [0, 0]
click at [860, 254] on icon "submit" at bounding box center [865, 261] width 14 height 14
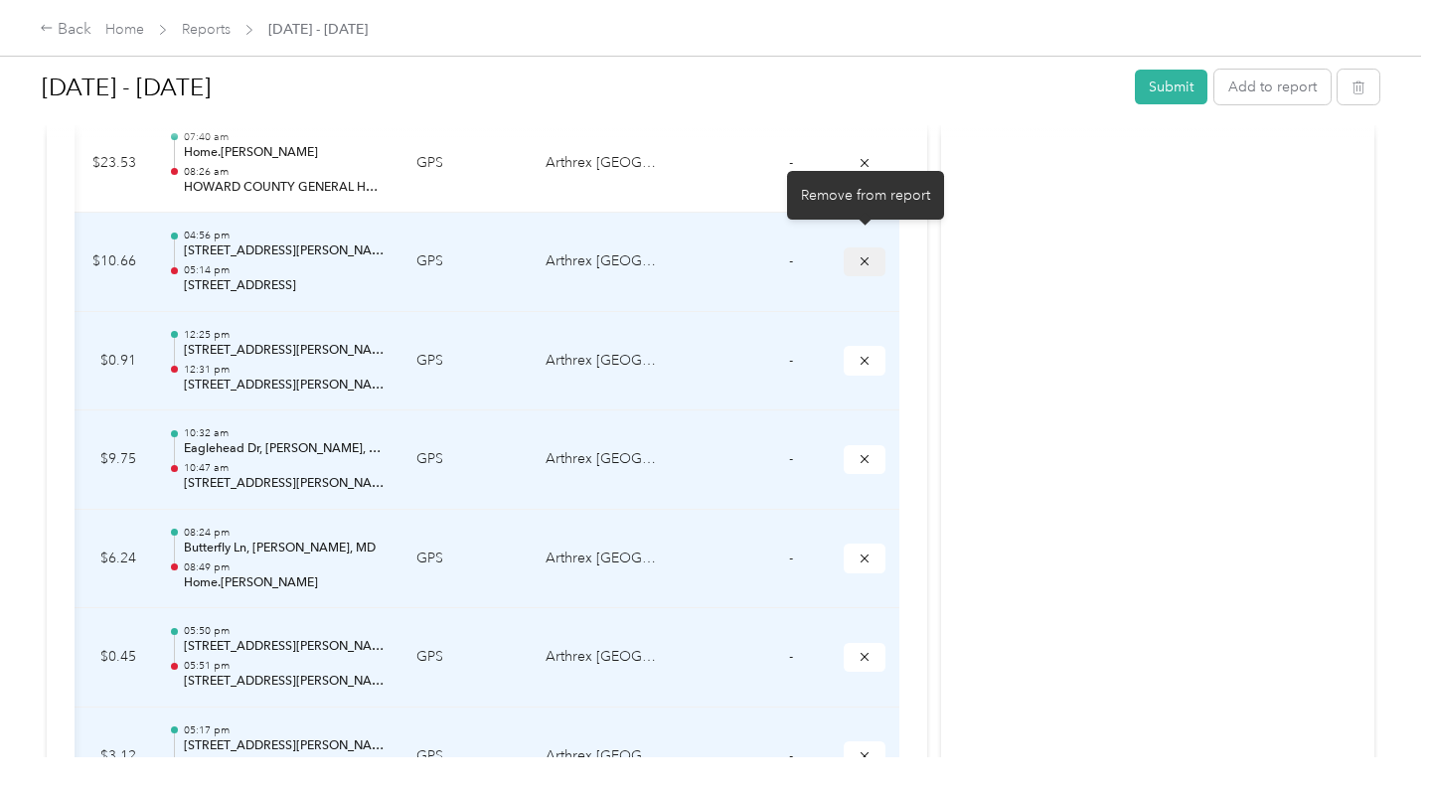
click at [865, 254] on icon "submit" at bounding box center [865, 261] width 14 height 14
click at [869, 252] on button "submit" at bounding box center [865, 262] width 42 height 29
click at [867, 254] on icon "submit" at bounding box center [865, 261] width 14 height 14
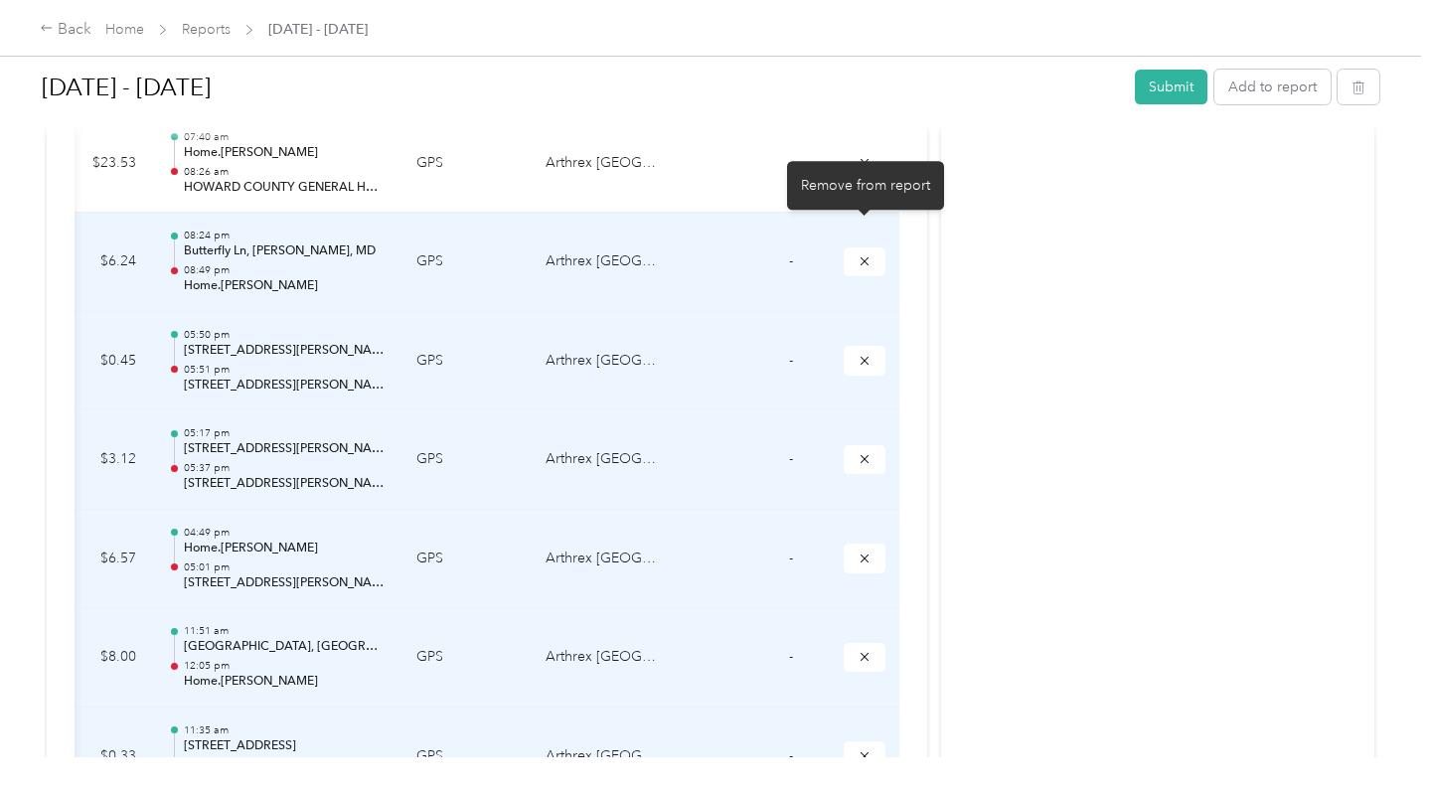
click at [867, 254] on icon "submit" at bounding box center [865, 261] width 14 height 14
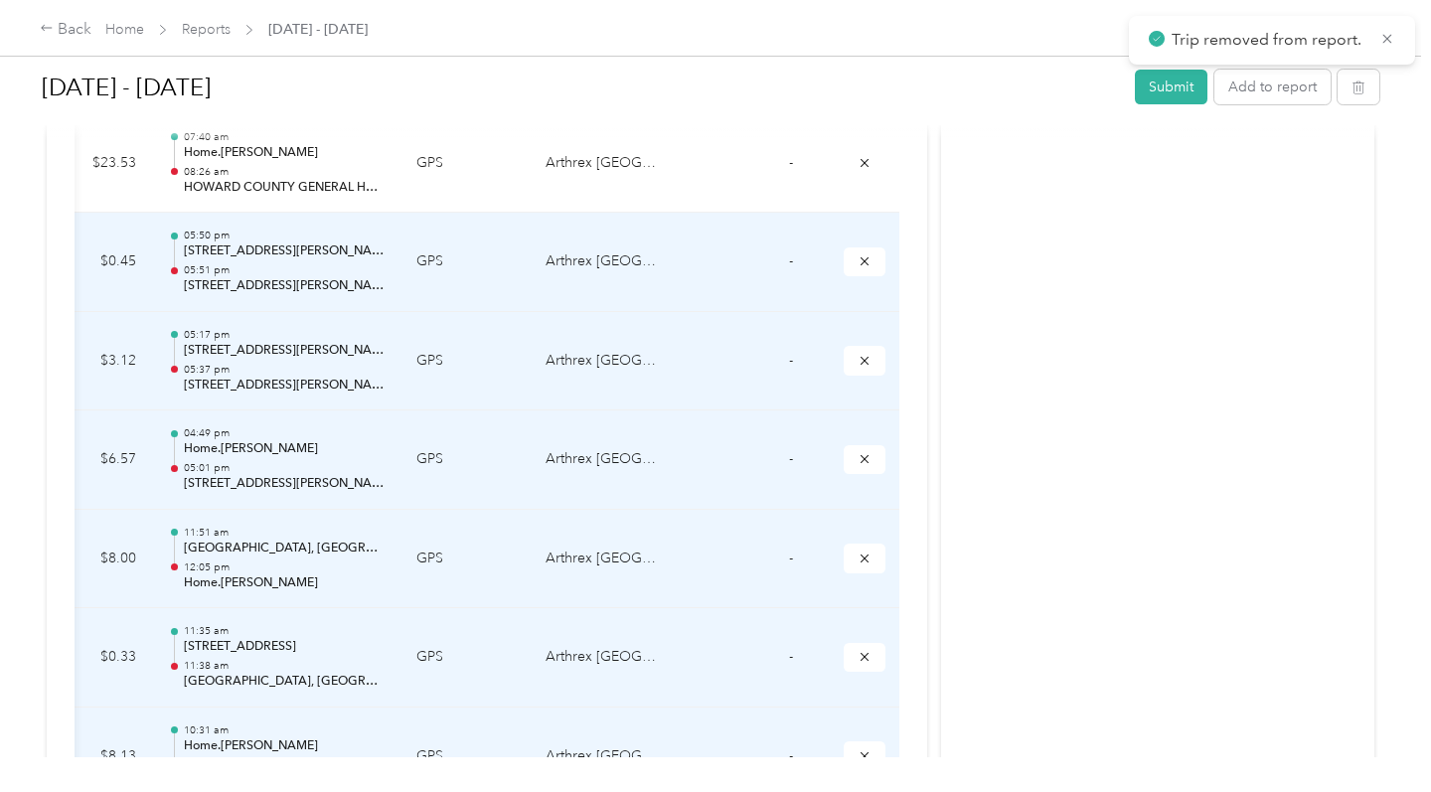
click at [866, 254] on icon "submit" at bounding box center [865, 261] width 14 height 14
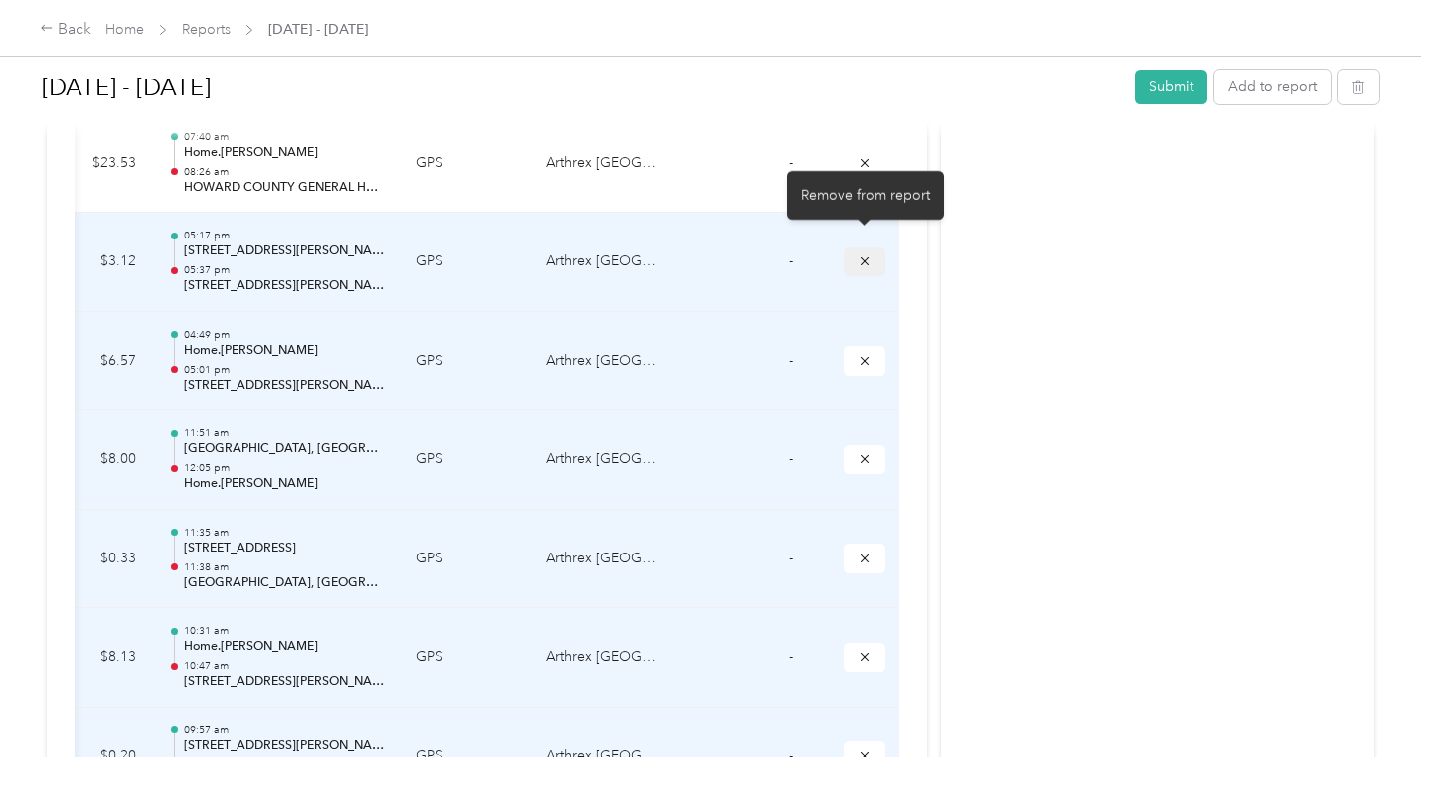
click at [857, 248] on button "submit" at bounding box center [865, 262] width 42 height 29
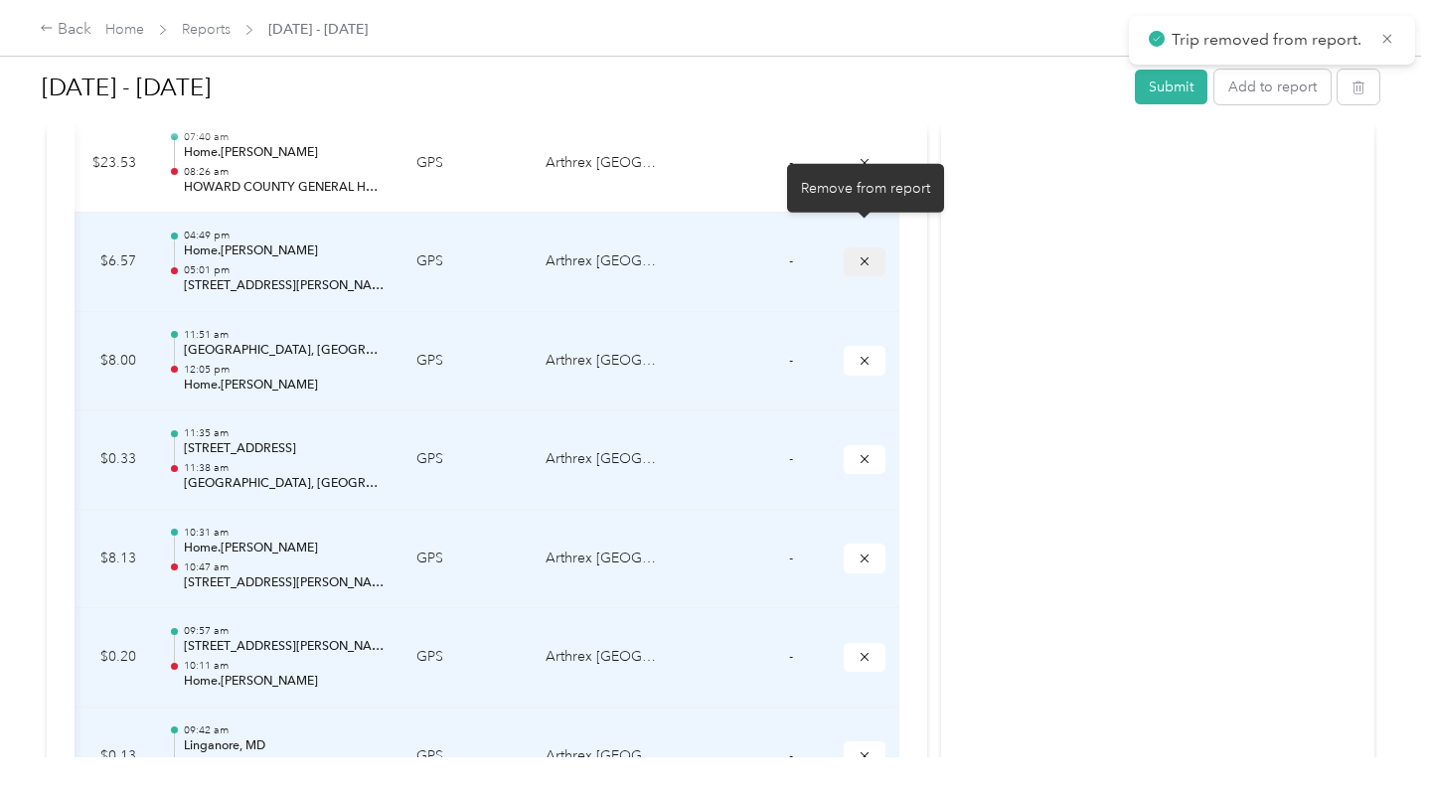
click at [863, 254] on icon "submit" at bounding box center [865, 261] width 14 height 14
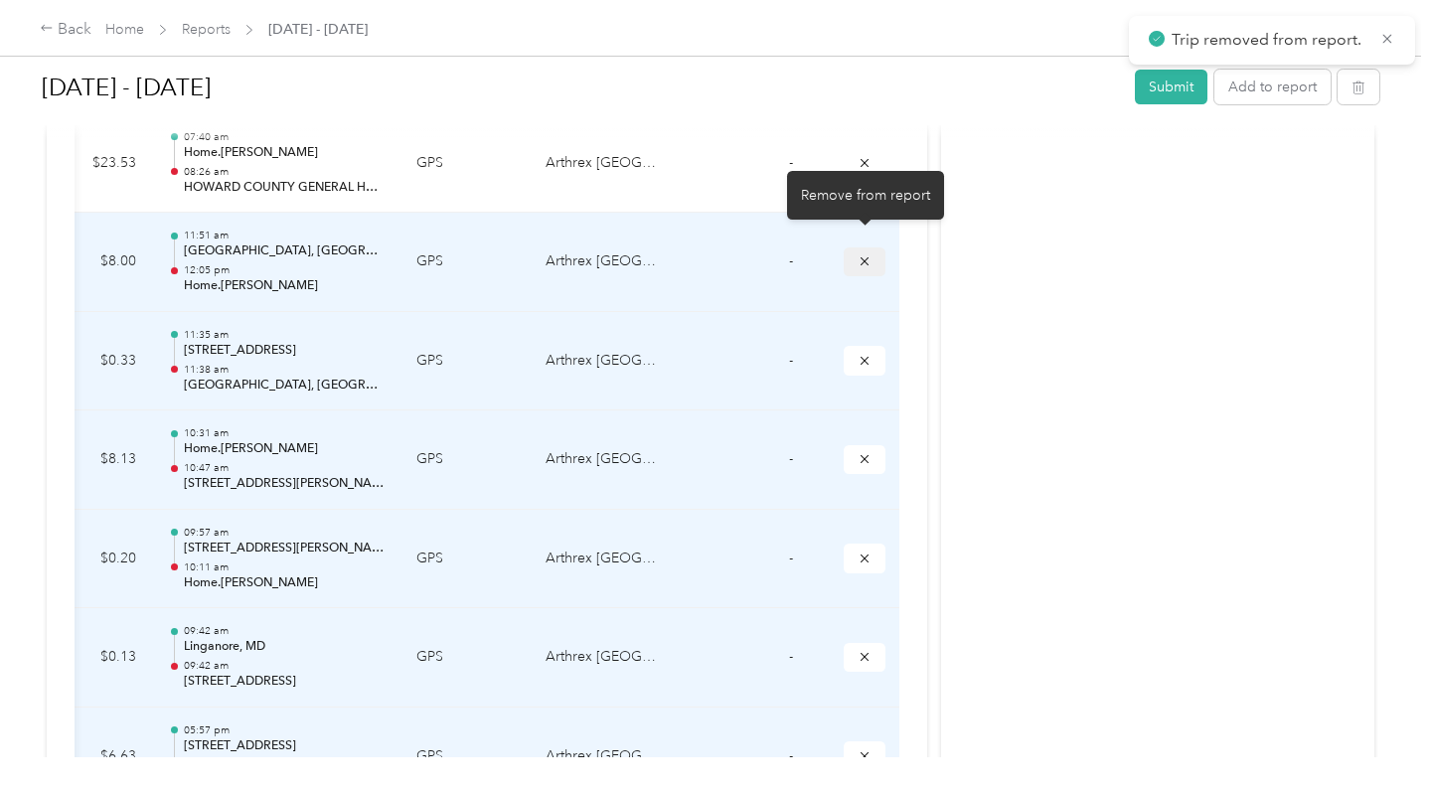
click at [873, 248] on button "submit" at bounding box center [865, 262] width 42 height 29
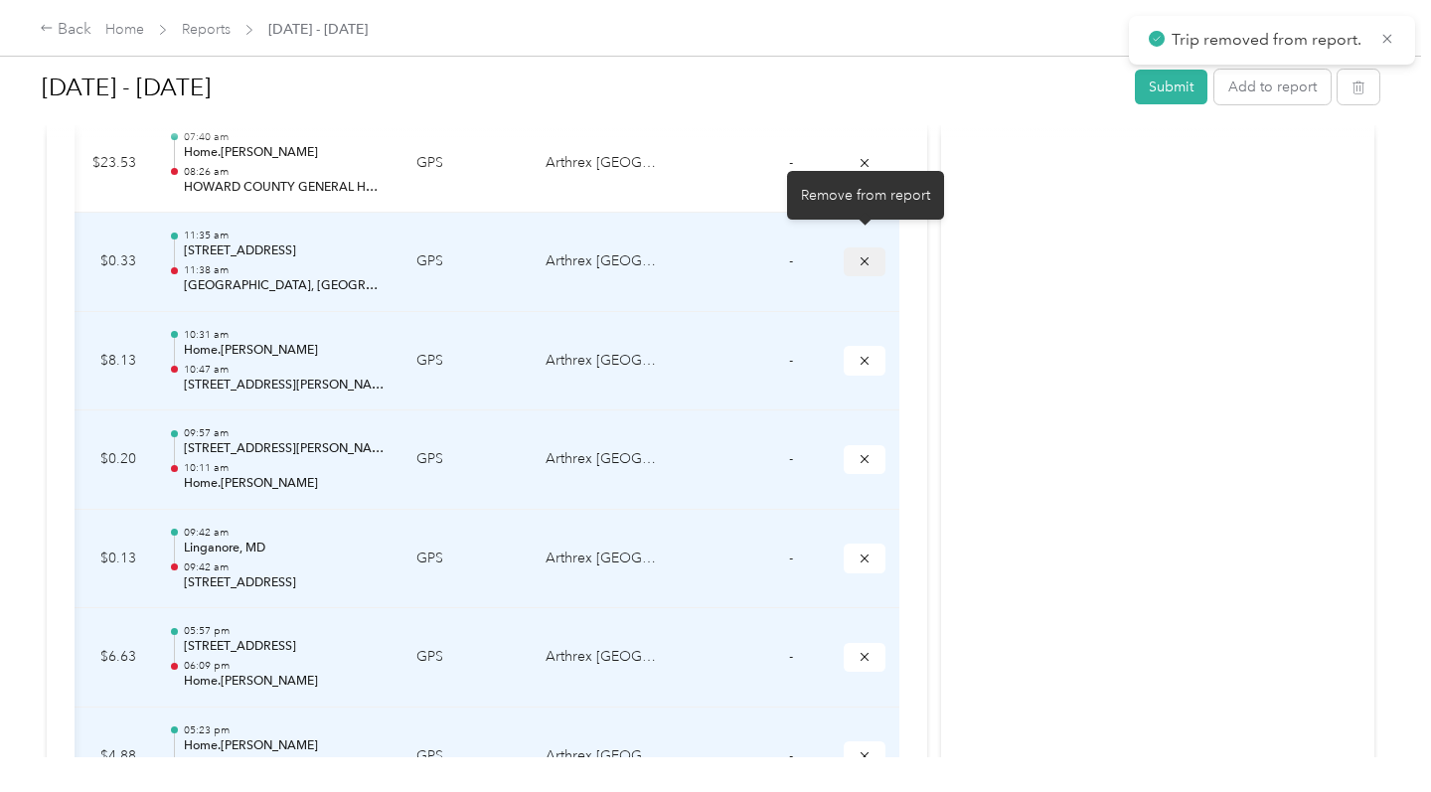
click at [868, 254] on icon "submit" at bounding box center [865, 261] width 14 height 14
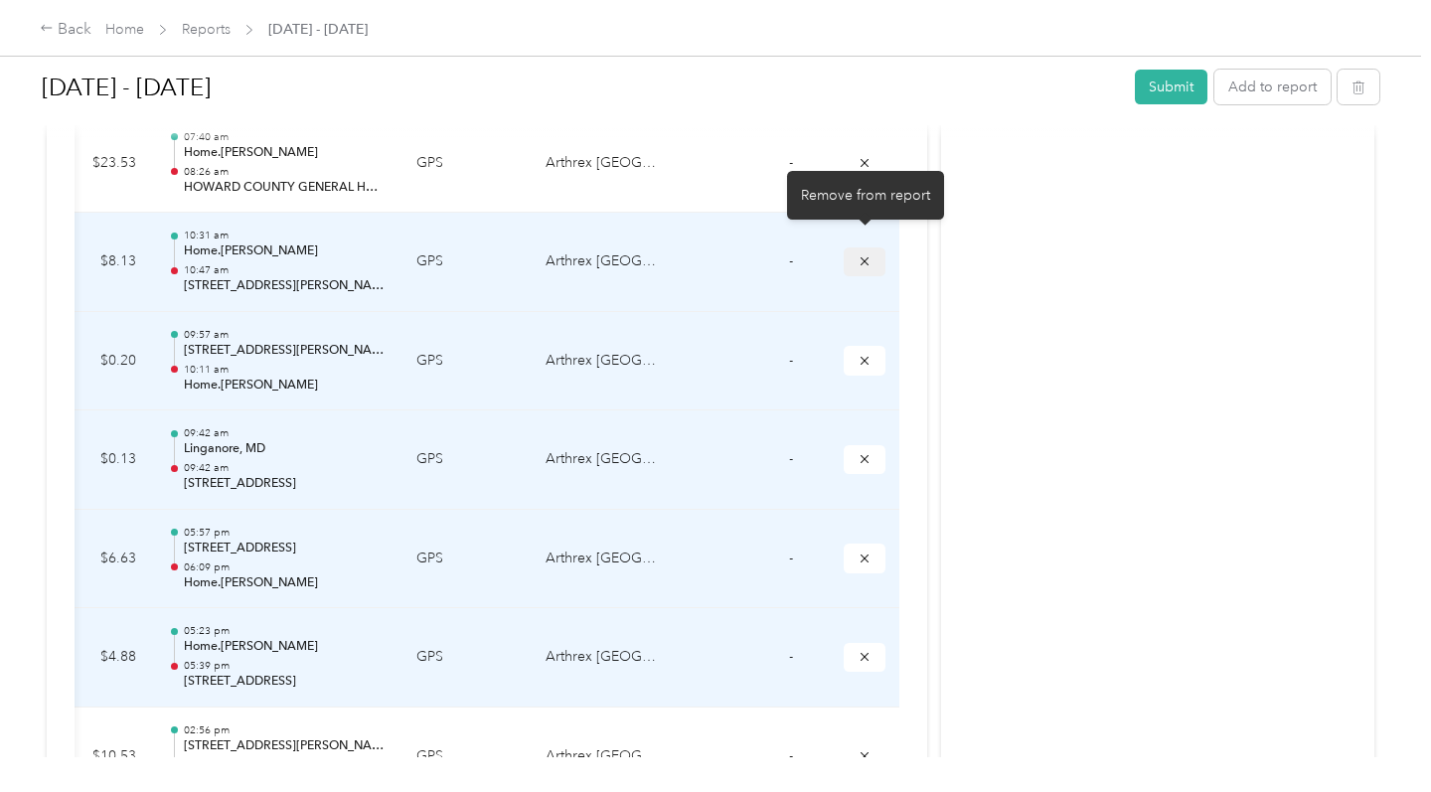
click at [867, 254] on icon "submit" at bounding box center [865, 261] width 14 height 14
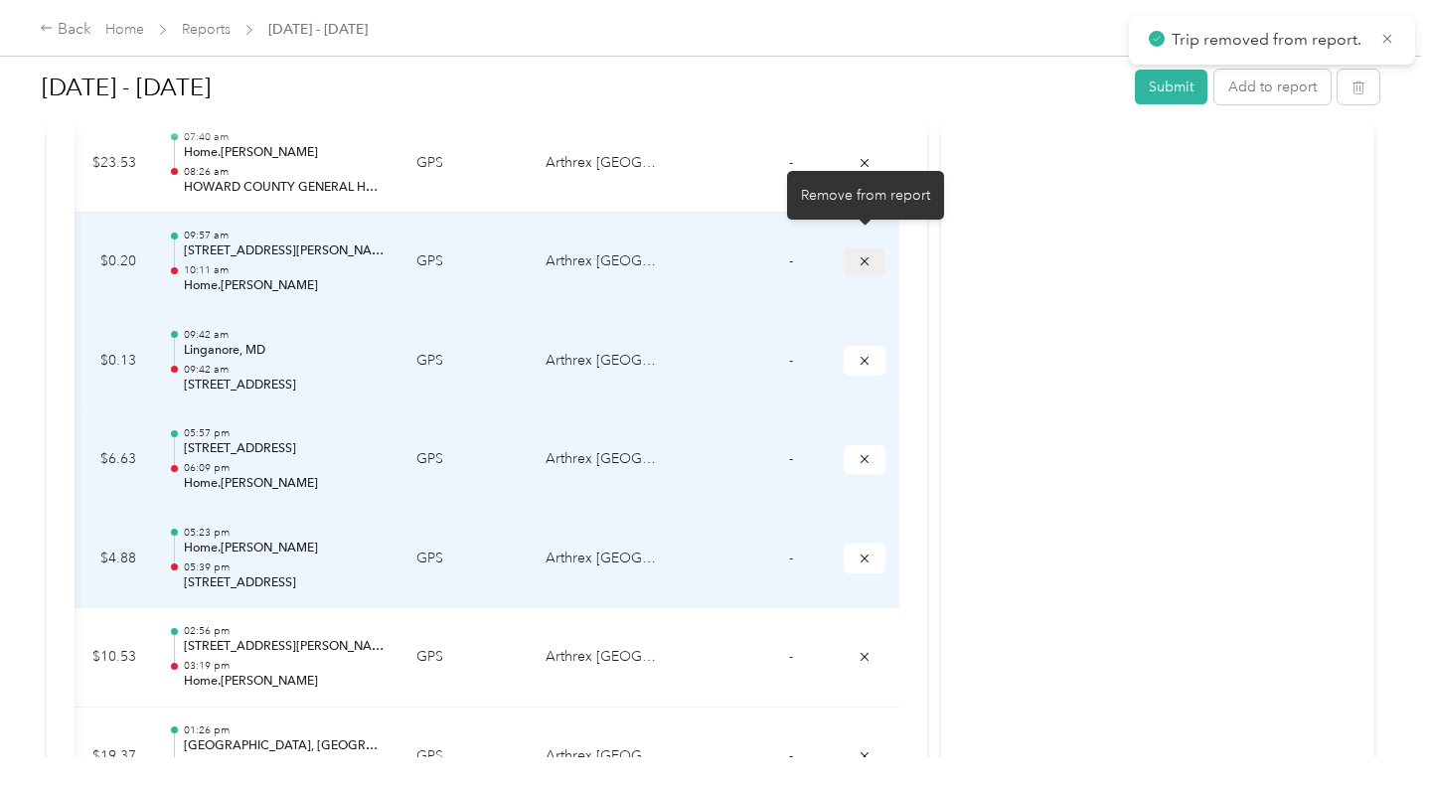
click at [868, 254] on icon "submit" at bounding box center [865, 261] width 14 height 14
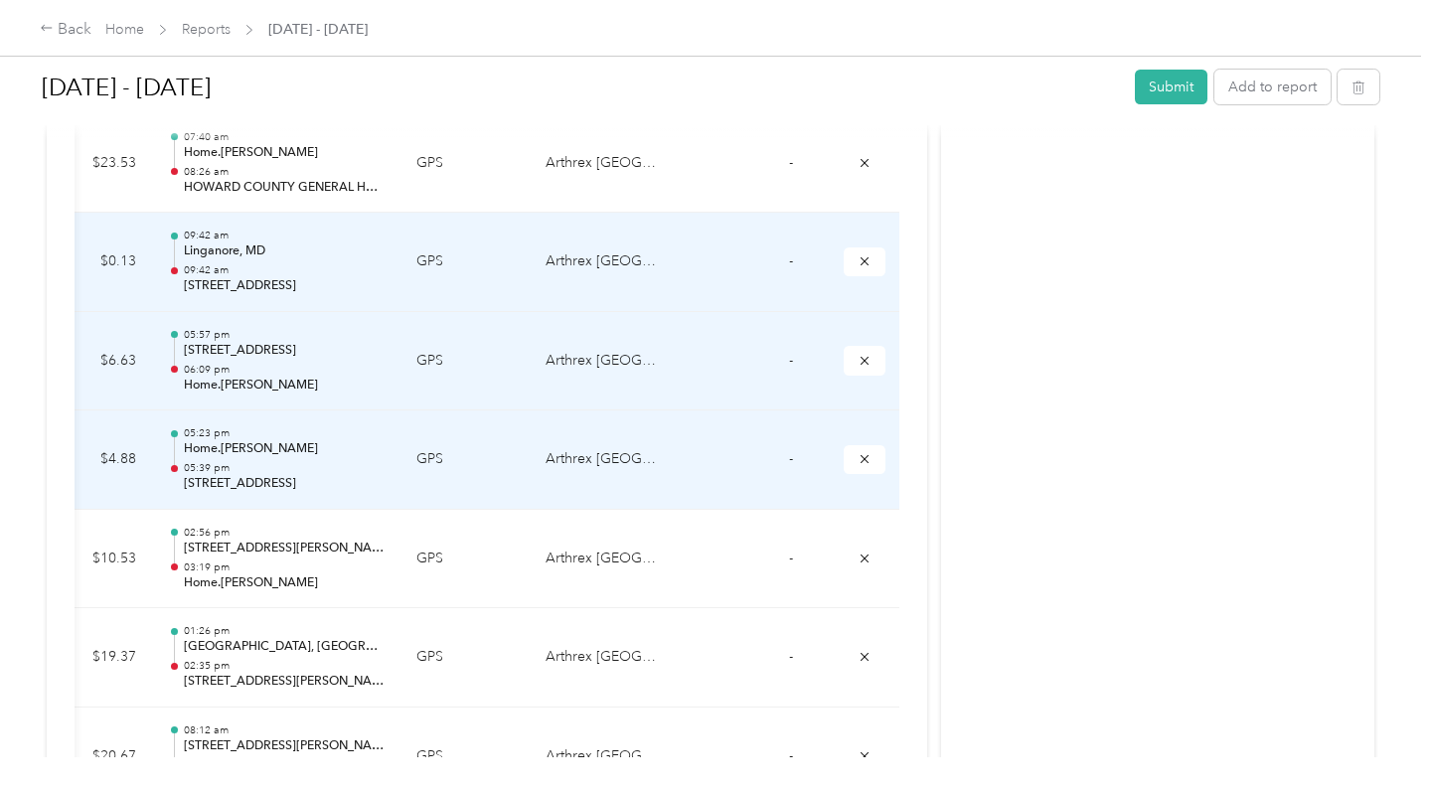
scroll to position [0, 0]
click at [869, 254] on icon "submit" at bounding box center [865, 261] width 14 height 14
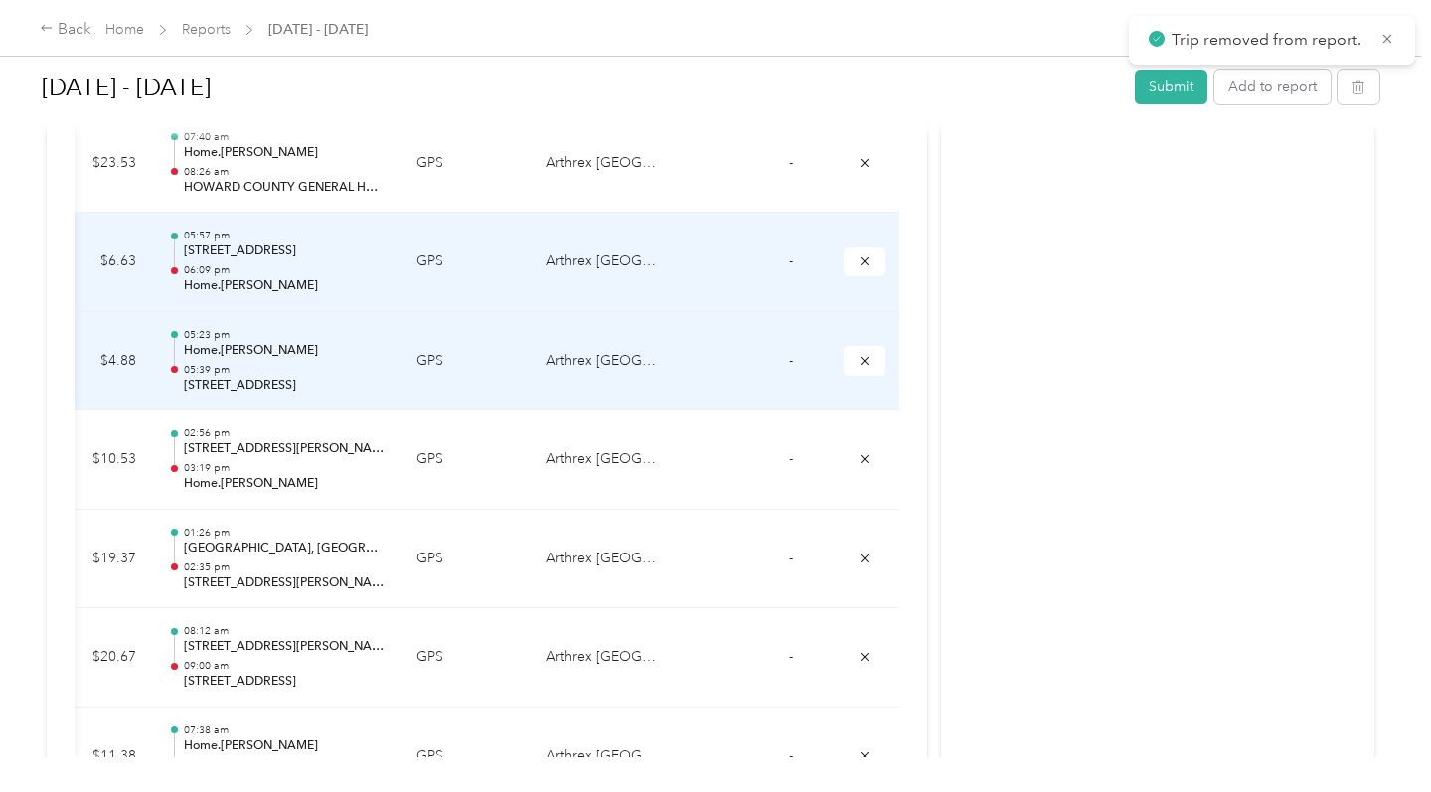
click at [869, 254] on icon "submit" at bounding box center [865, 261] width 14 height 14
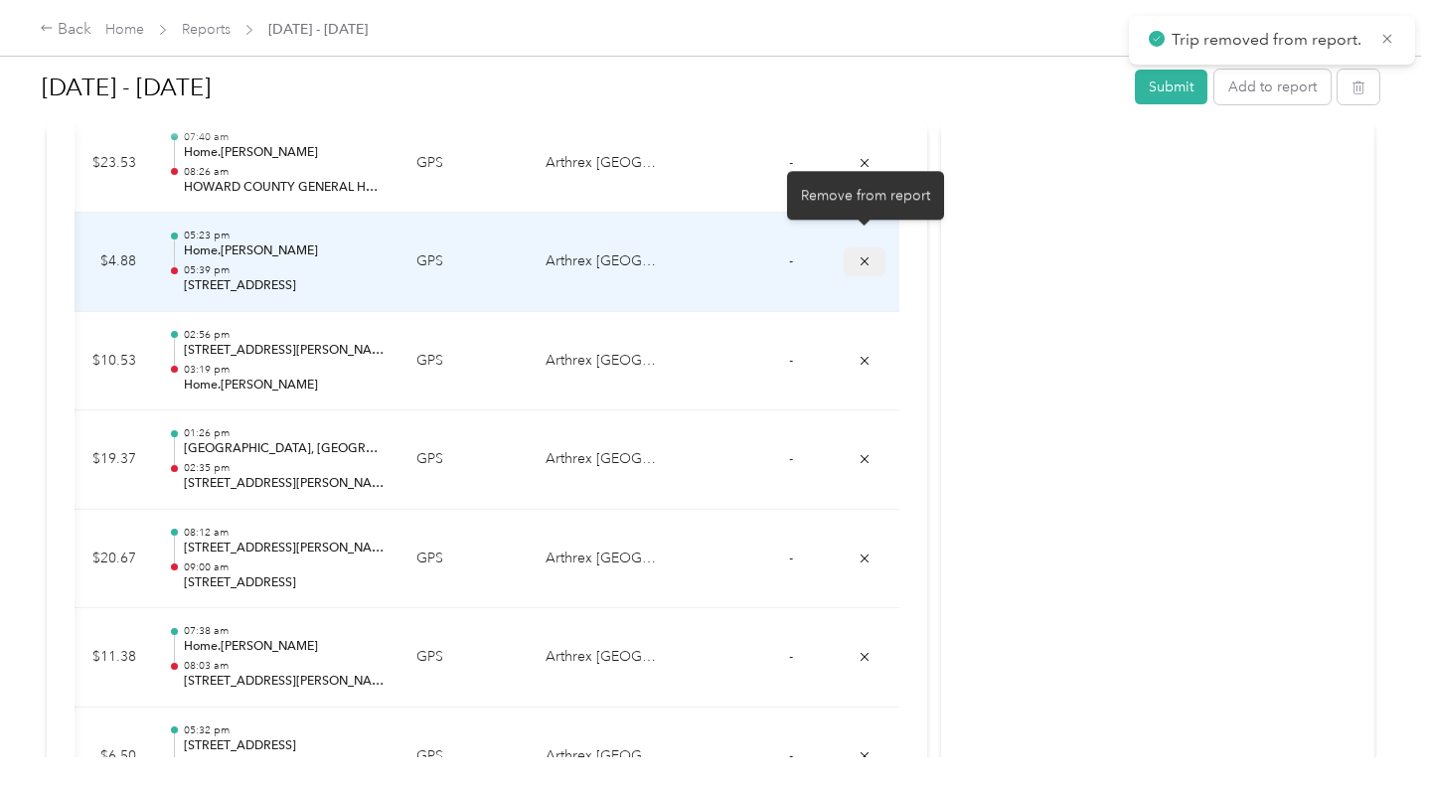
click at [868, 254] on icon "submit" at bounding box center [865, 261] width 14 height 14
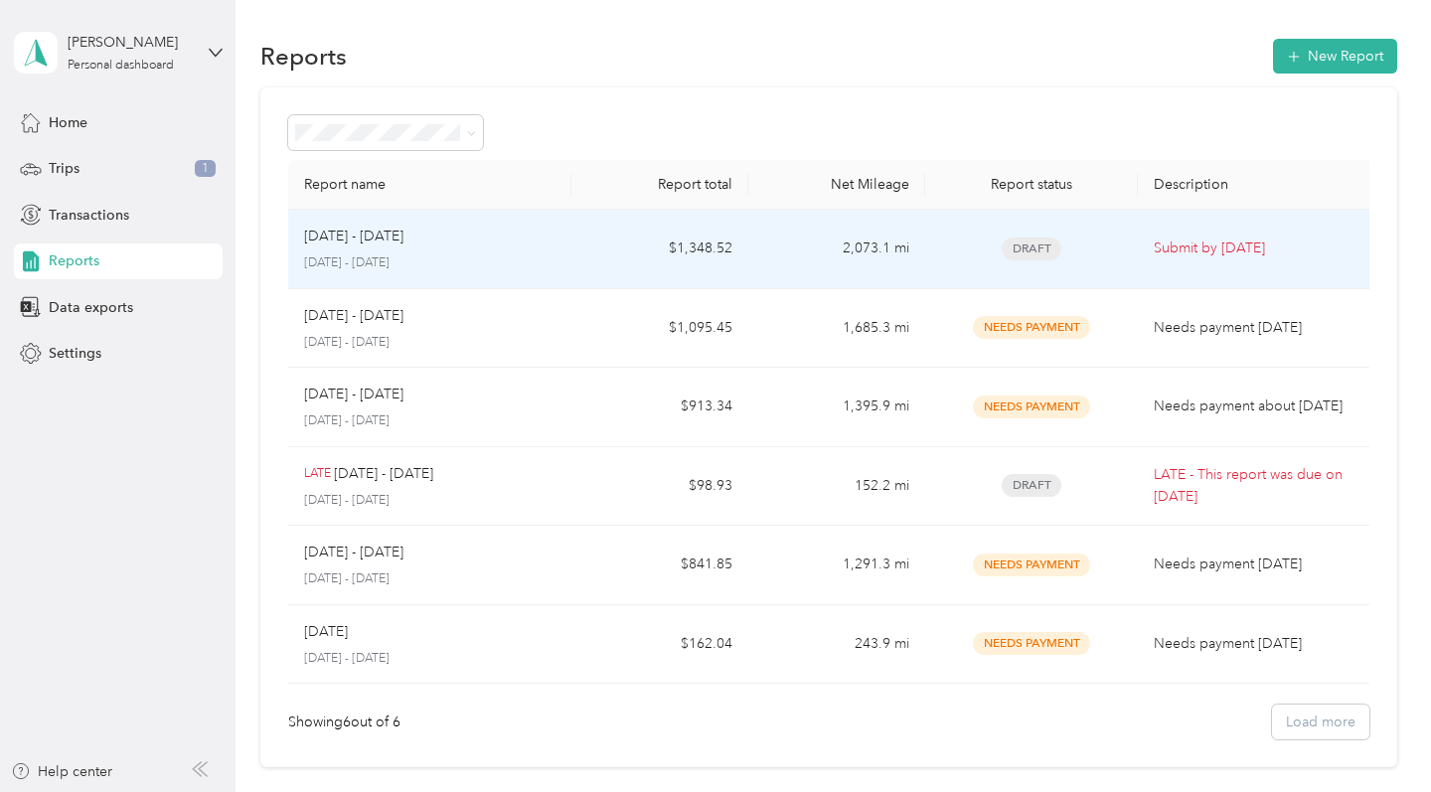
click at [488, 246] on div "Aug 1 - 31, 2025" at bounding box center [429, 237] width 251 height 22
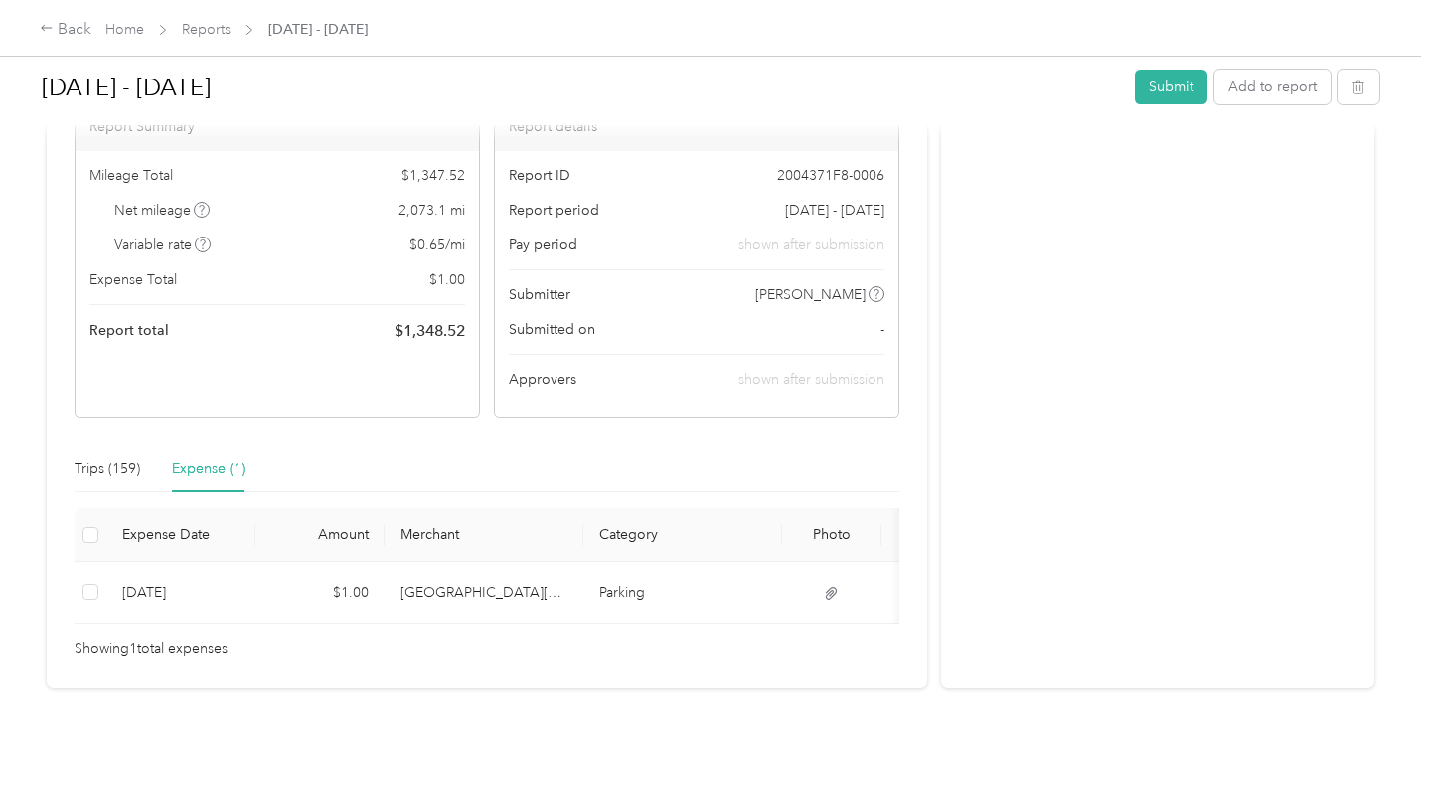
scroll to position [202, 0]
click at [118, 458] on div "Trips (159)" at bounding box center [108, 469] width 66 height 22
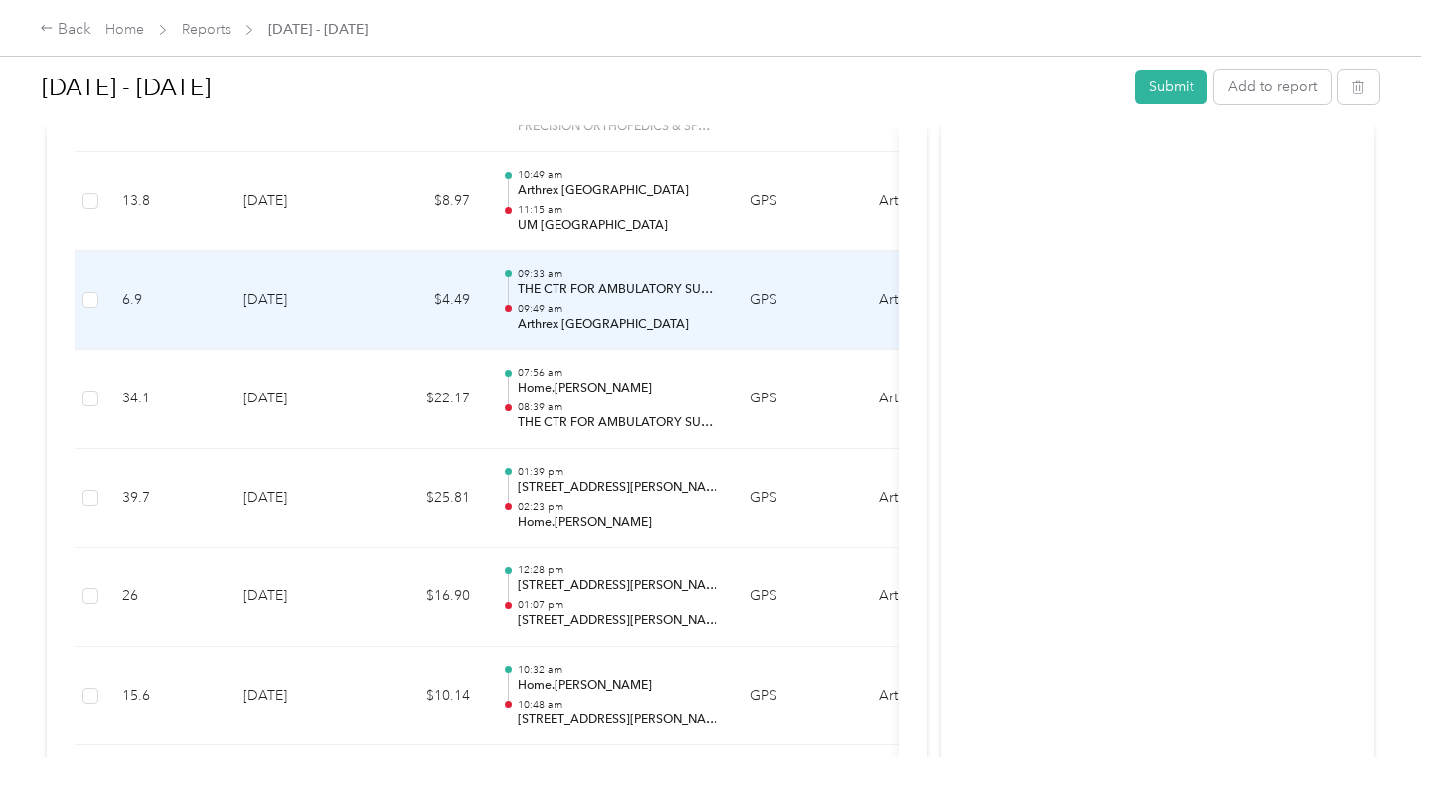
scroll to position [6075, 0]
